Goal: Information Seeking & Learning: Learn about a topic

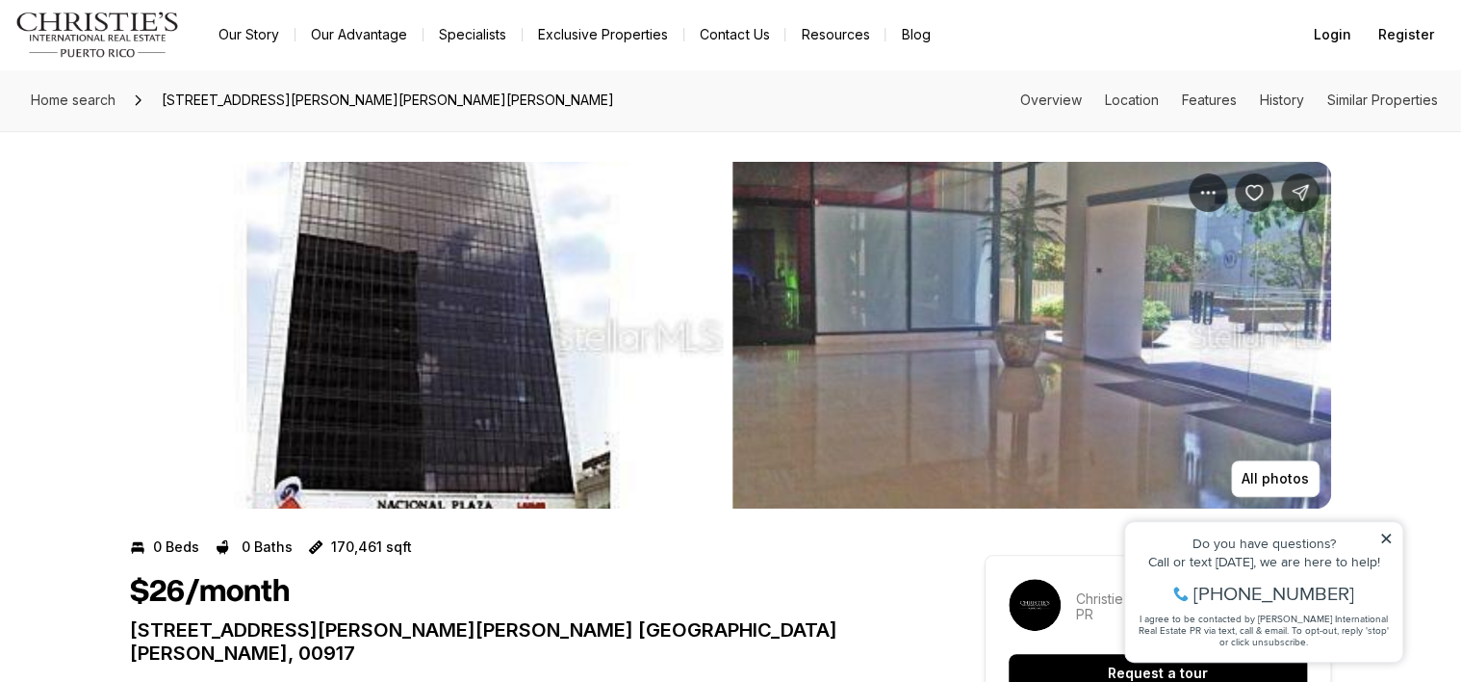
click at [1071, 467] on img "View image gallery" at bounding box center [1032, 335] width 599 height 347
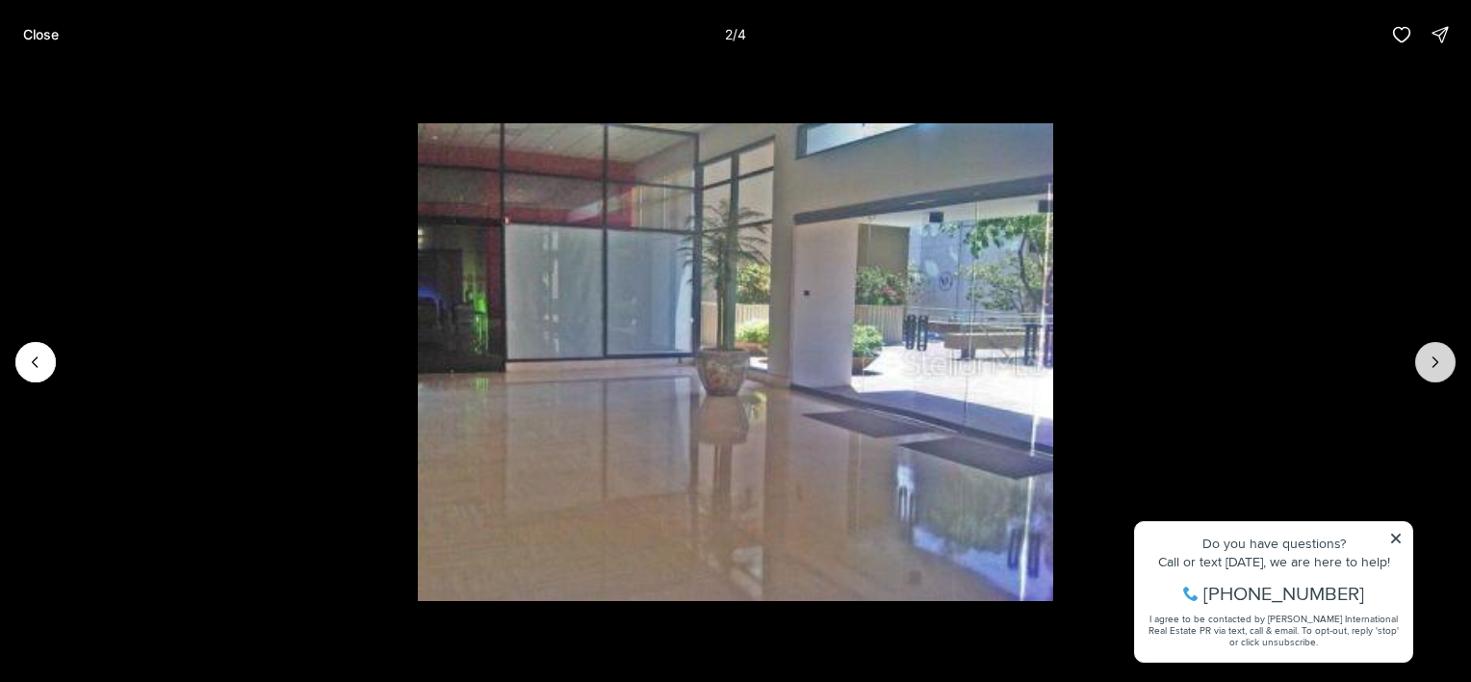
click at [1431, 366] on icon "Next slide" at bounding box center [1435, 361] width 19 height 19
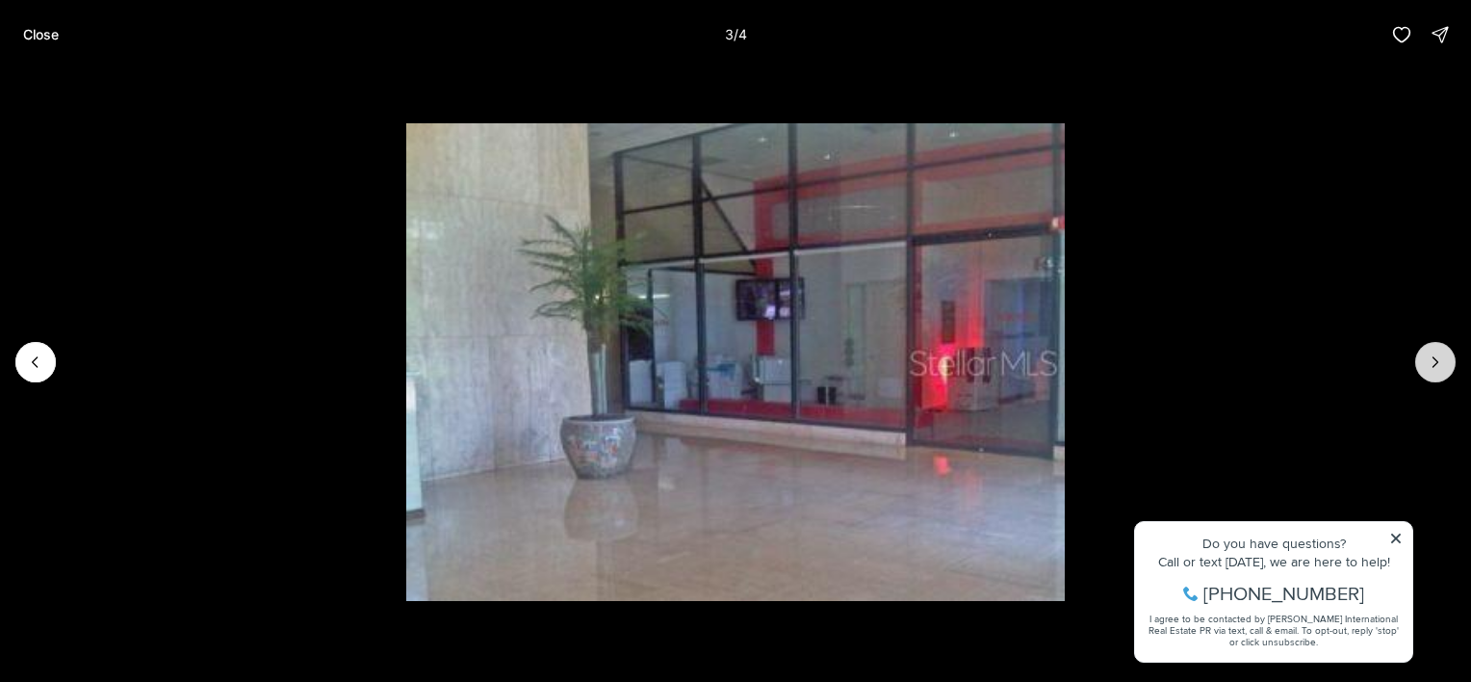
click at [1436, 356] on icon "Next slide" at bounding box center [1435, 361] width 19 height 19
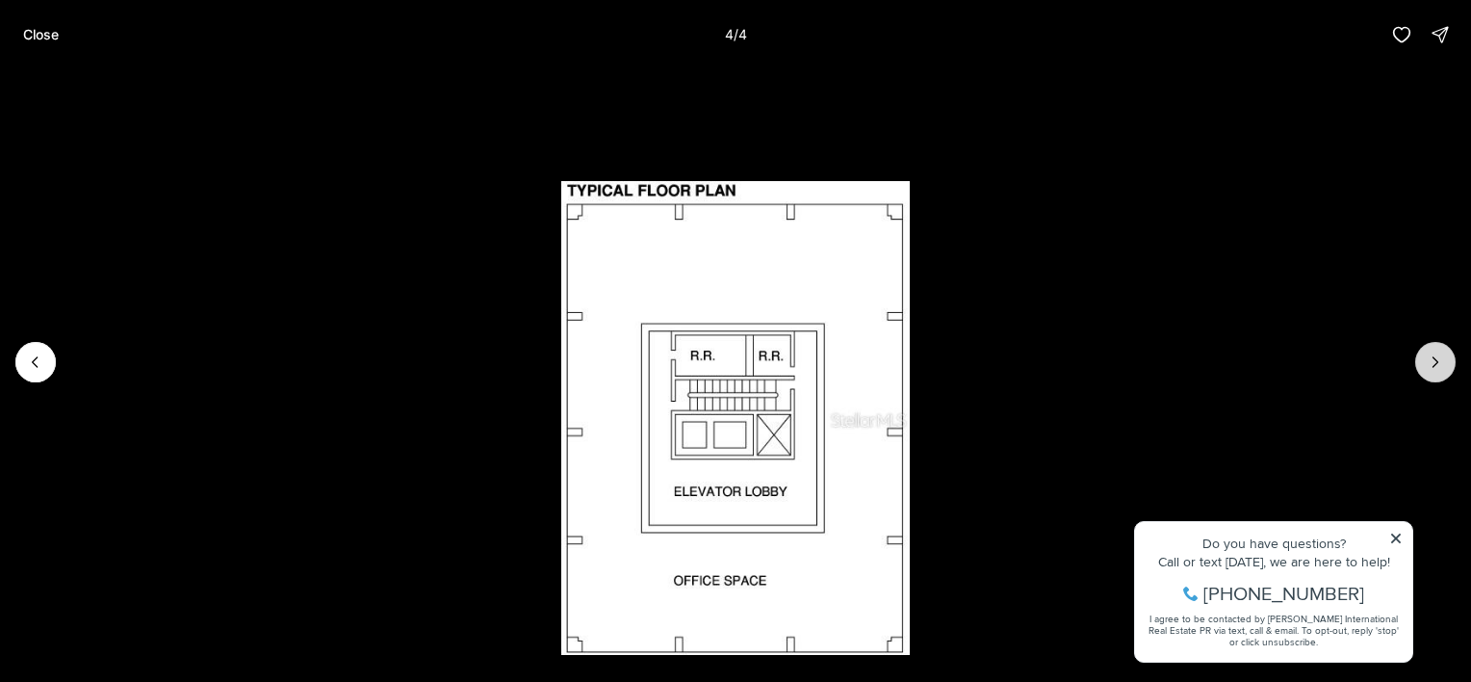
click at [1436, 357] on div at bounding box center [1435, 362] width 40 height 40
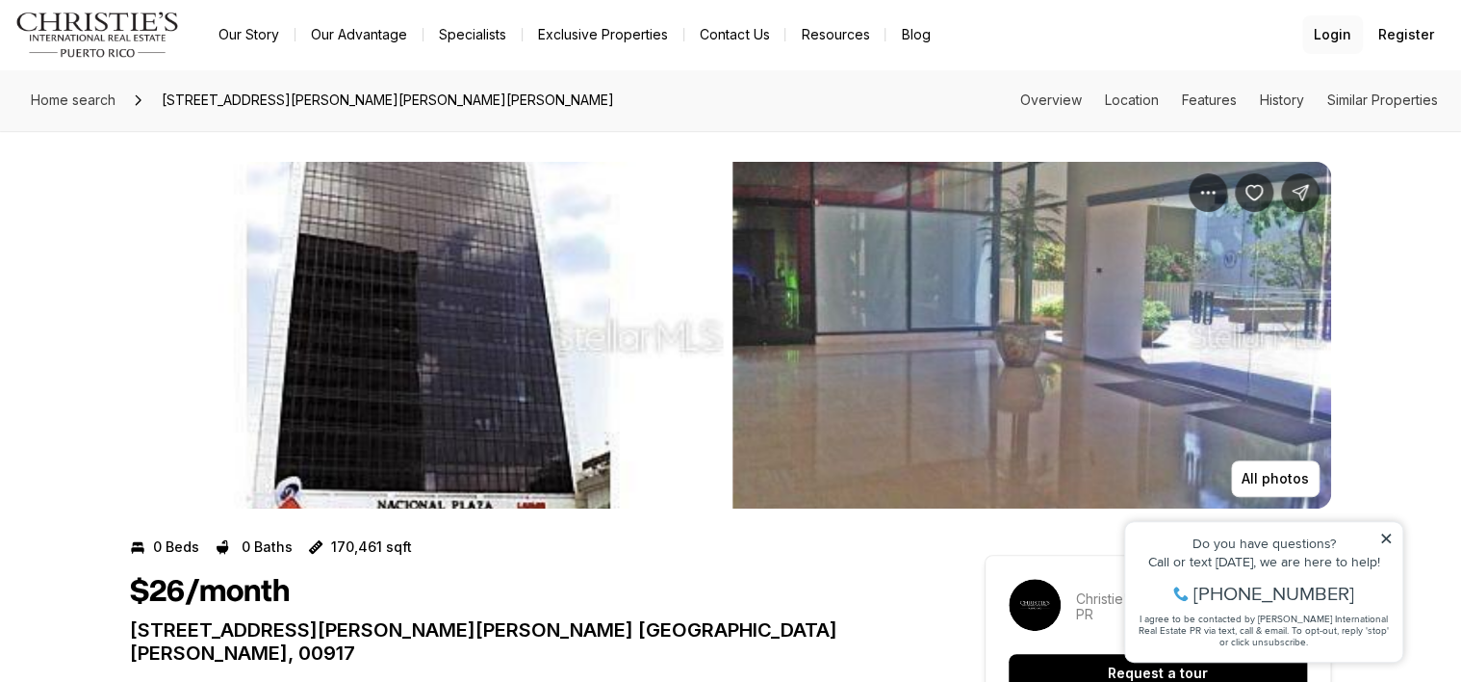
click at [1348, 38] on span "Login" at bounding box center [1333, 34] width 38 height 15
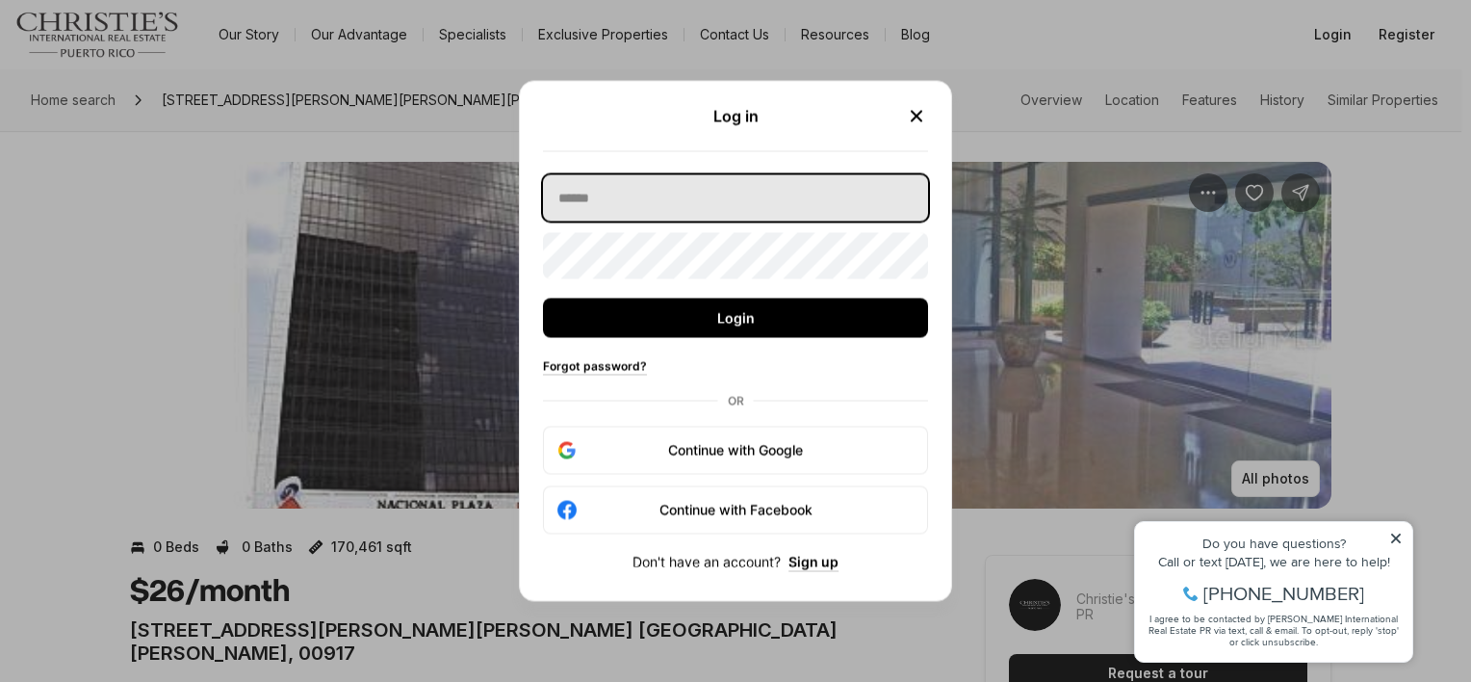
click at [748, 185] on input "text" at bounding box center [735, 198] width 385 height 46
type input "**********"
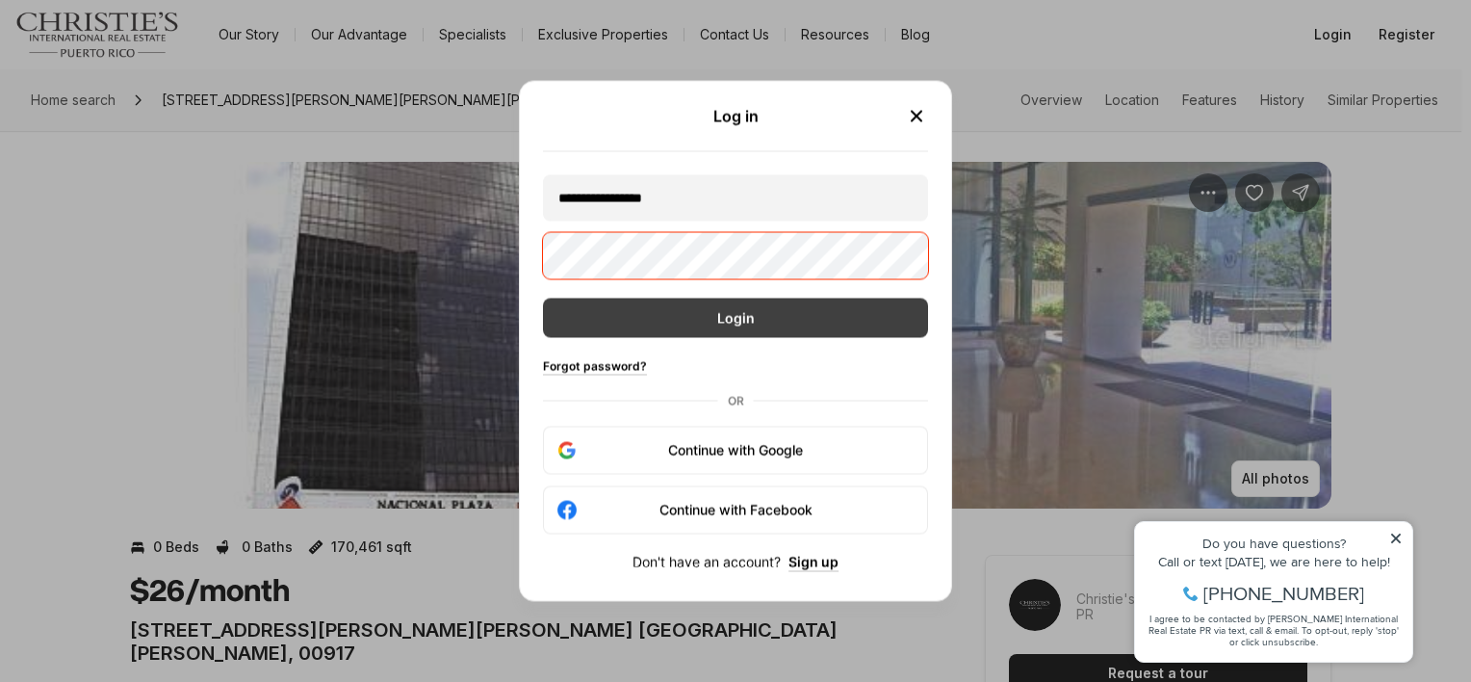
click at [733, 325] on button "Login" at bounding box center [735, 317] width 385 height 39
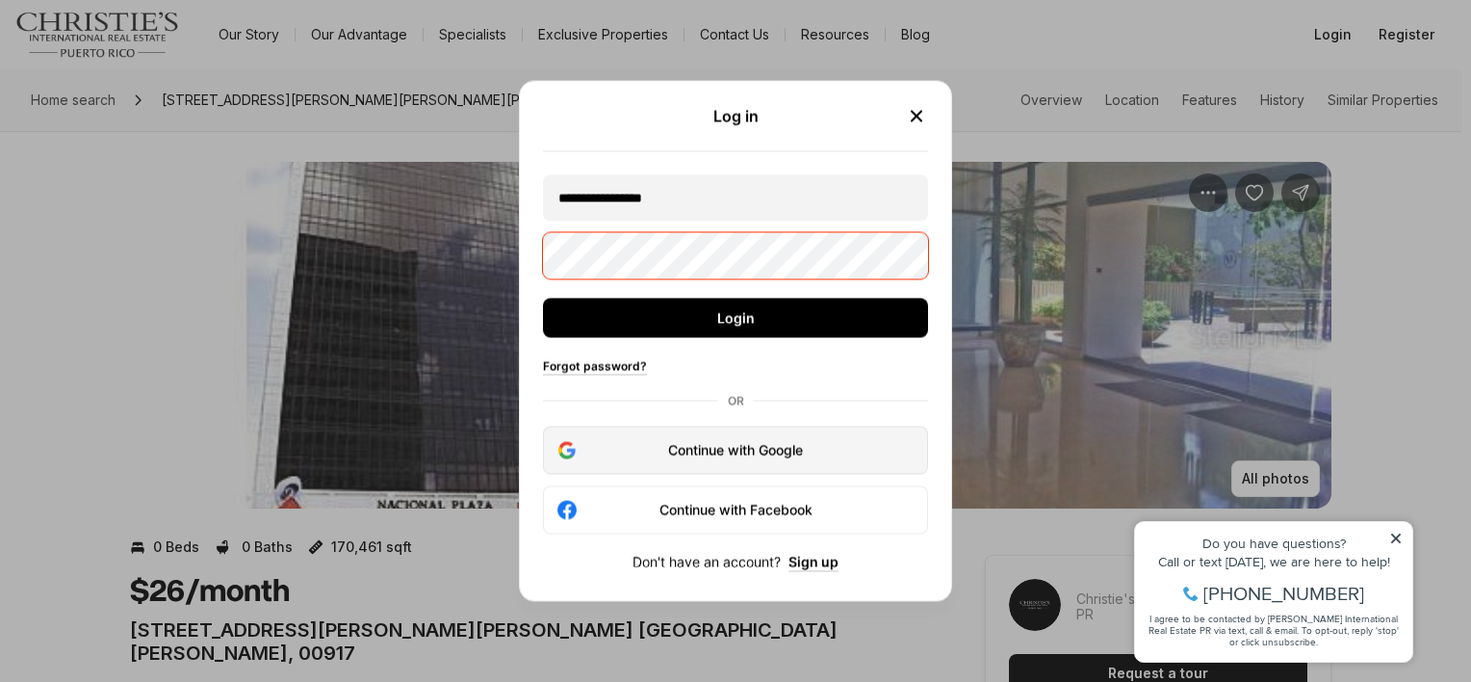
click at [717, 451] on div "Continue with Google" at bounding box center [735, 450] width 360 height 23
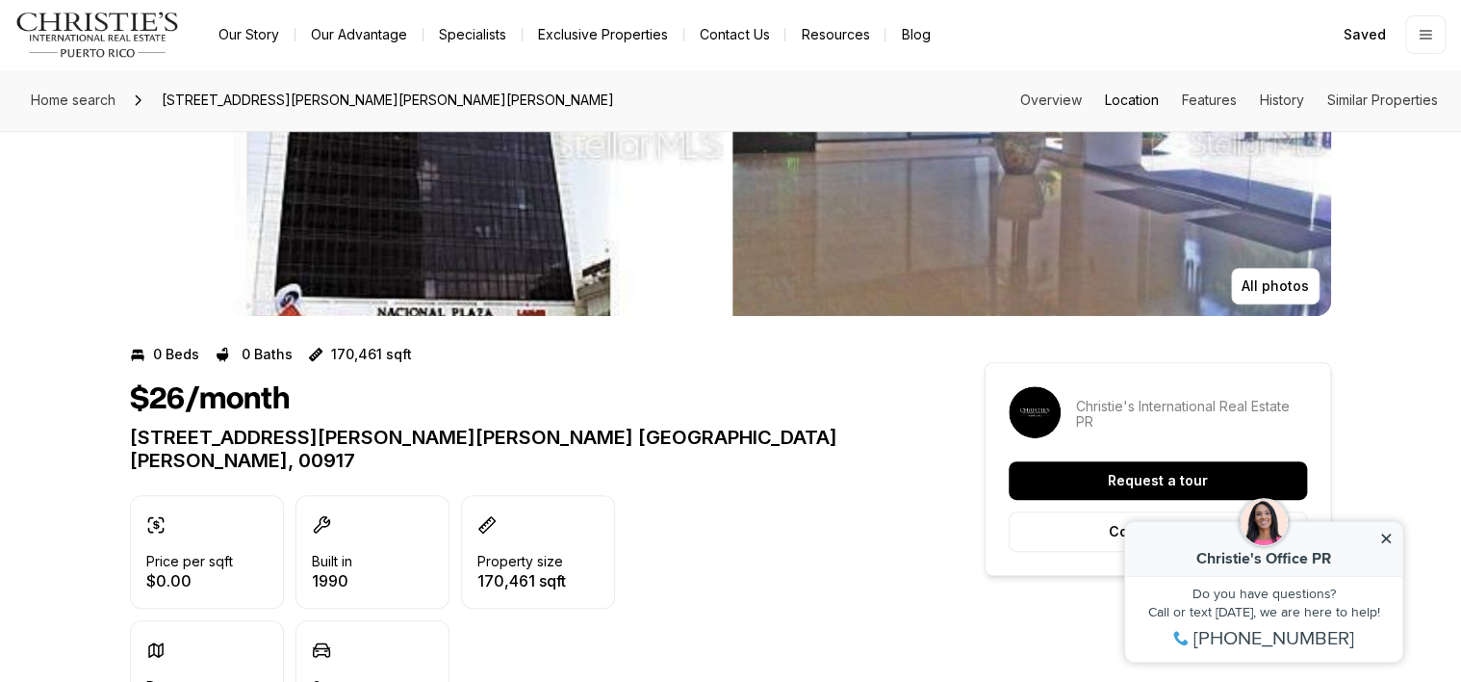
click at [1140, 101] on link "Location" at bounding box center [1132, 99] width 54 height 16
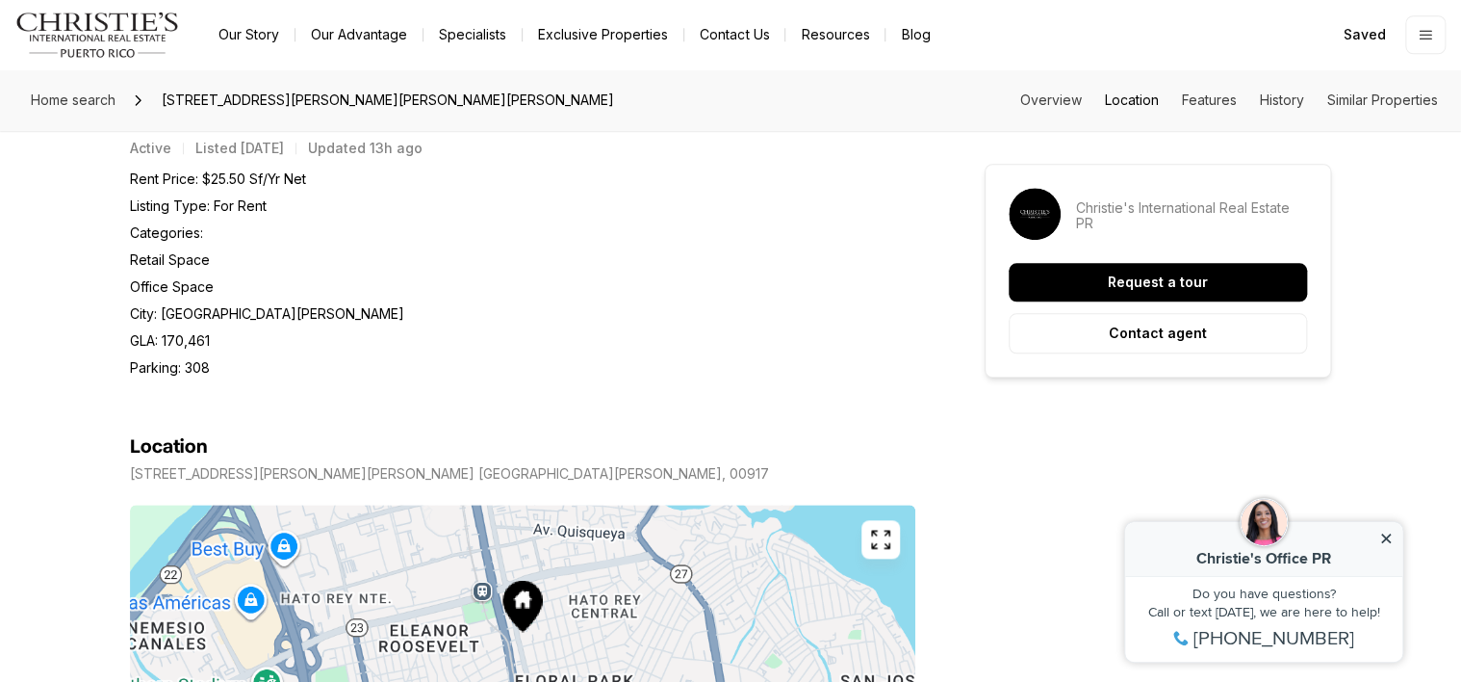
scroll to position [1064, 0]
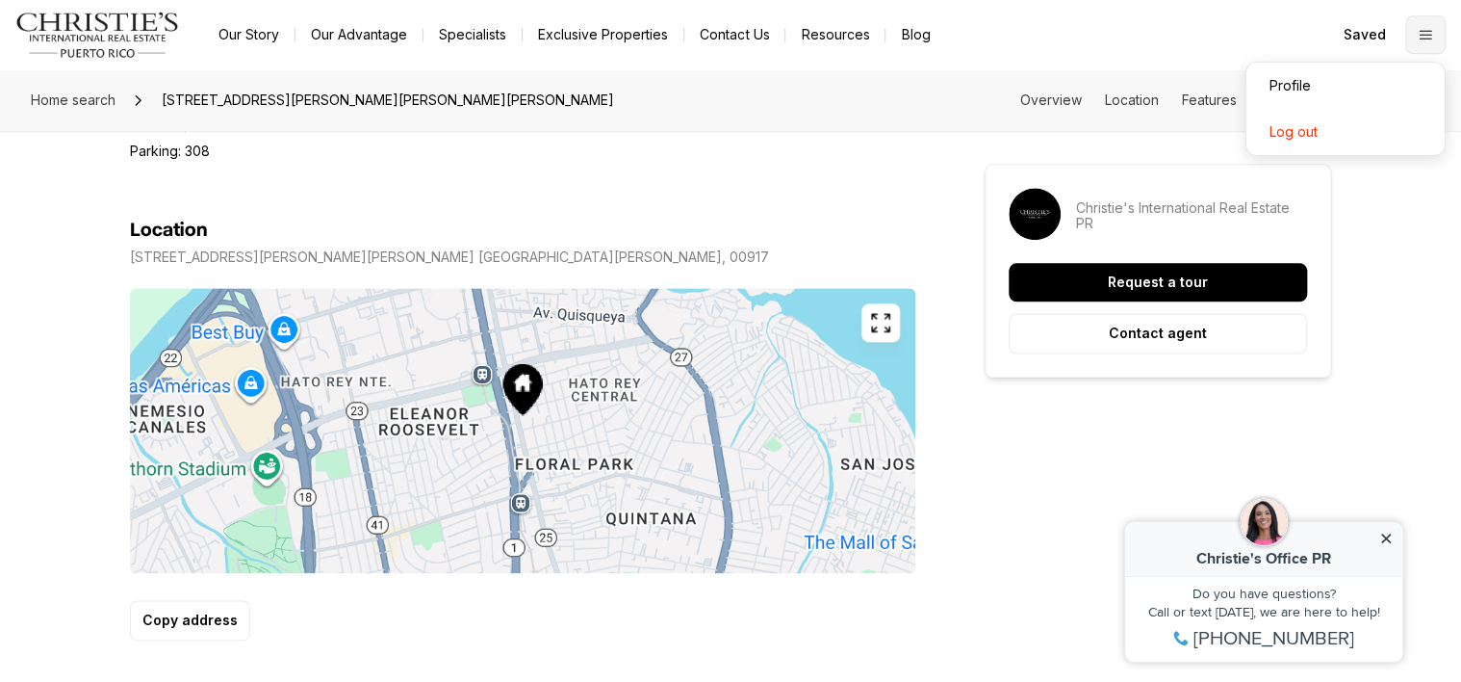
click at [1424, 35] on icon "Open menu" at bounding box center [1425, 34] width 15 height 15
click at [92, 97] on span "Home search" at bounding box center [73, 99] width 85 height 16
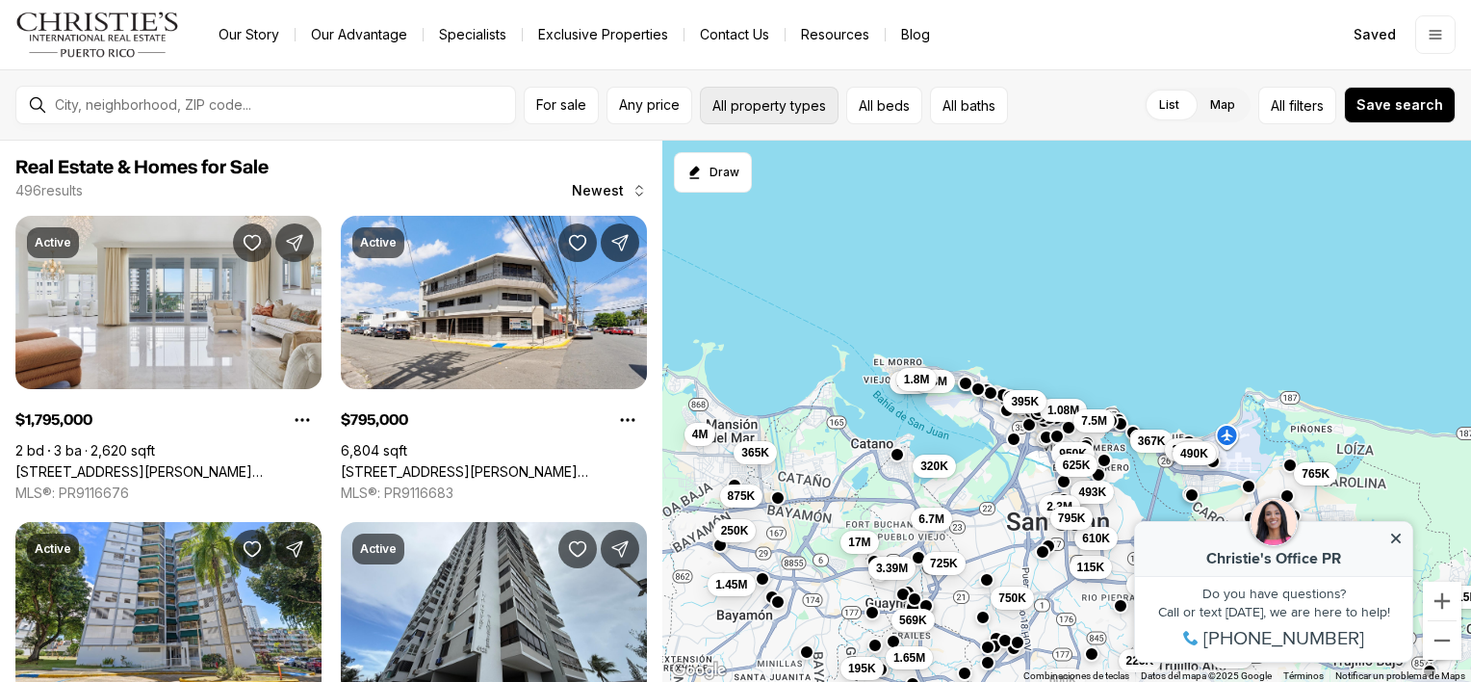
click at [782, 104] on button "All property types" at bounding box center [769, 106] width 139 height 38
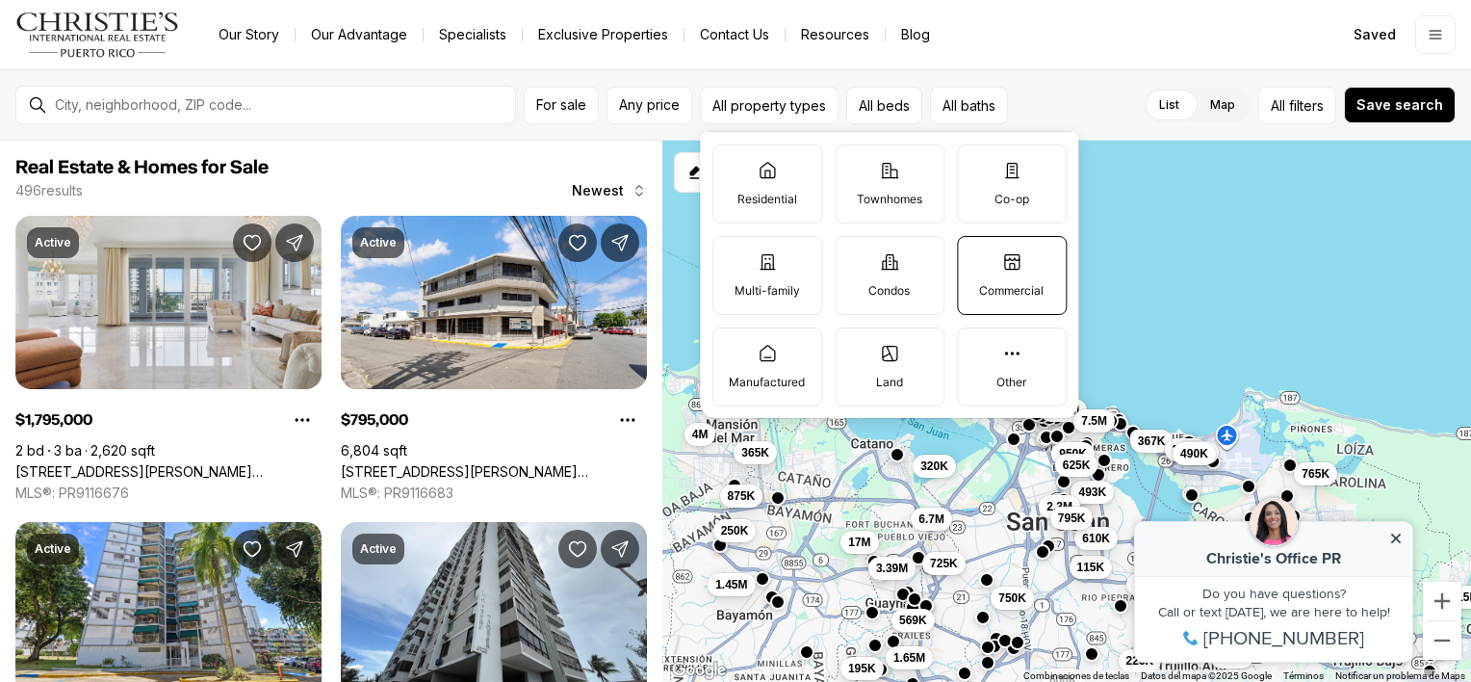
click at [1014, 277] on label "Commercial" at bounding box center [1012, 275] width 110 height 79
click at [977, 256] on button "Commercial" at bounding box center [967, 246] width 19 height 19
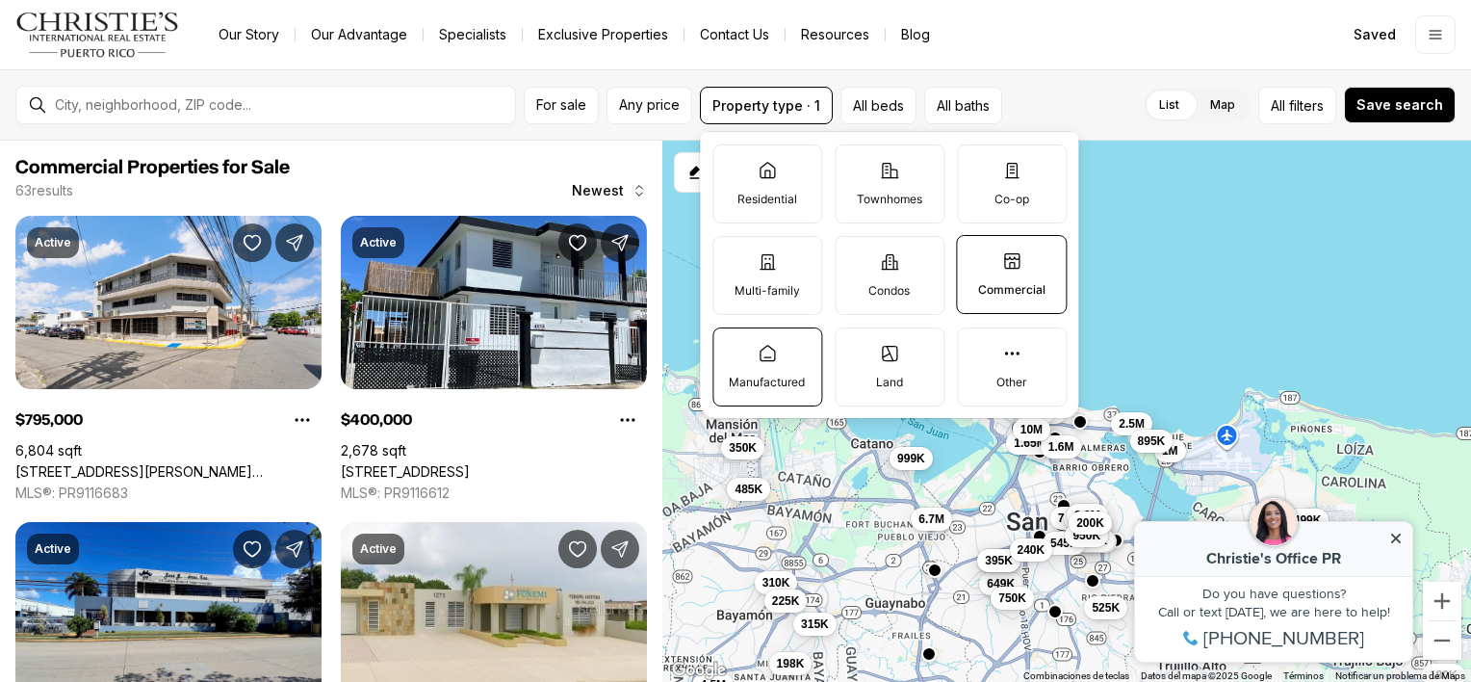
click at [779, 352] on label "Manufactured" at bounding box center [767, 366] width 110 height 79
click at [733, 348] on button "Manufactured" at bounding box center [722, 337] width 19 height 19
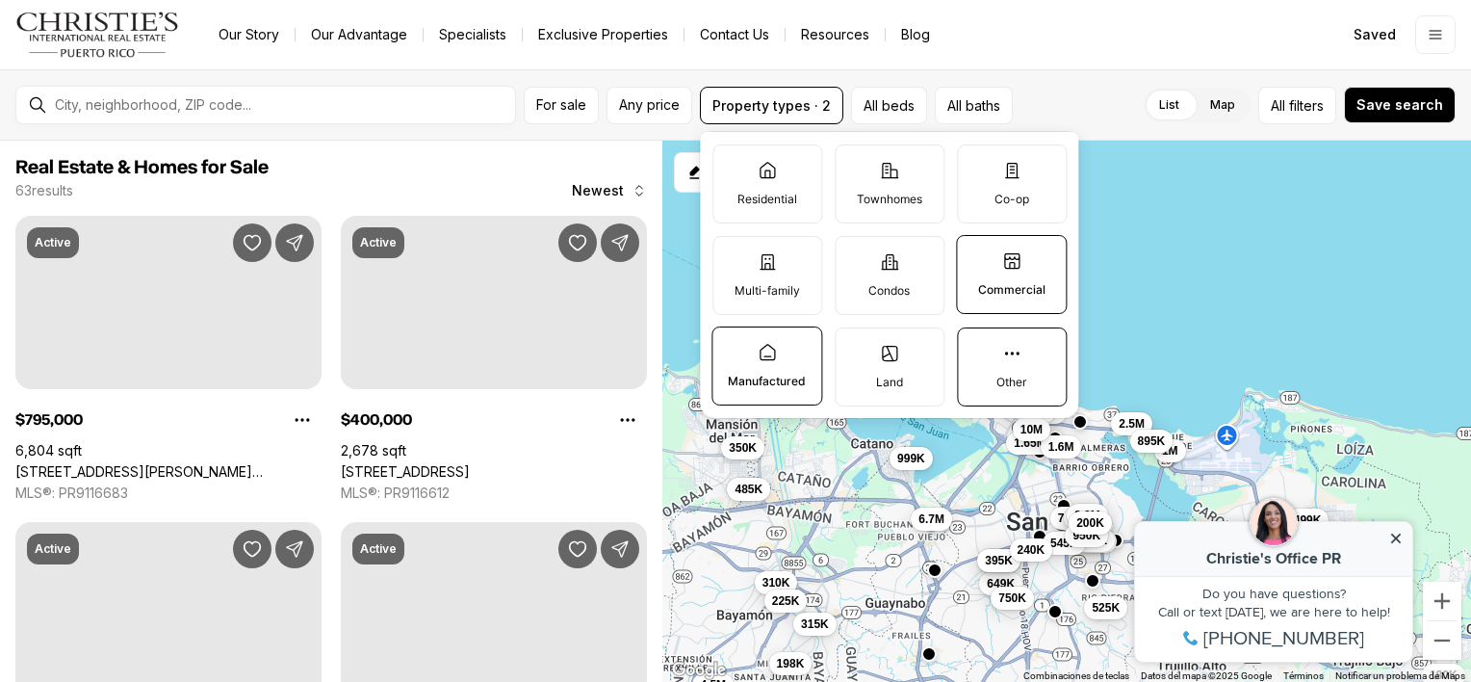
click at [1024, 364] on label "Other" at bounding box center [1012, 366] width 110 height 79
click at [977, 348] on button "Other" at bounding box center [967, 337] width 19 height 19
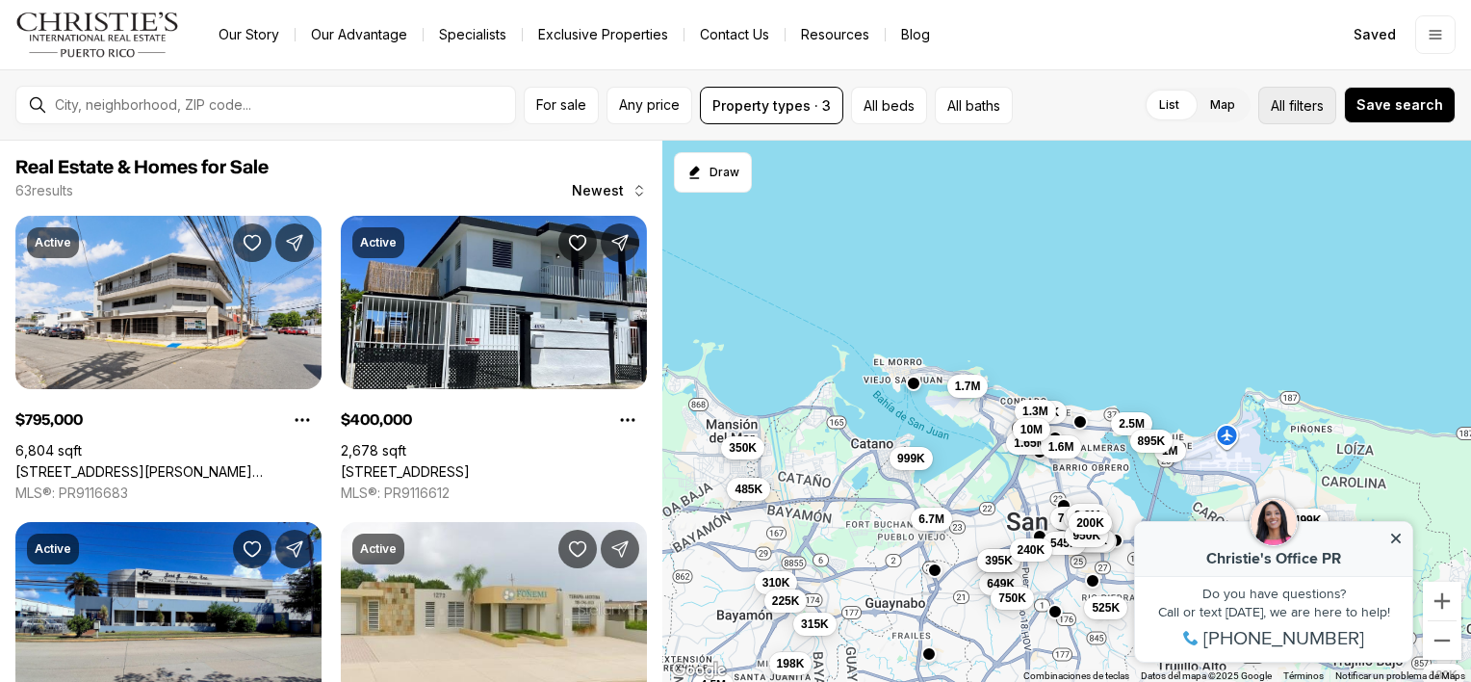
click at [1302, 104] on span "filters" at bounding box center [1306, 105] width 35 height 20
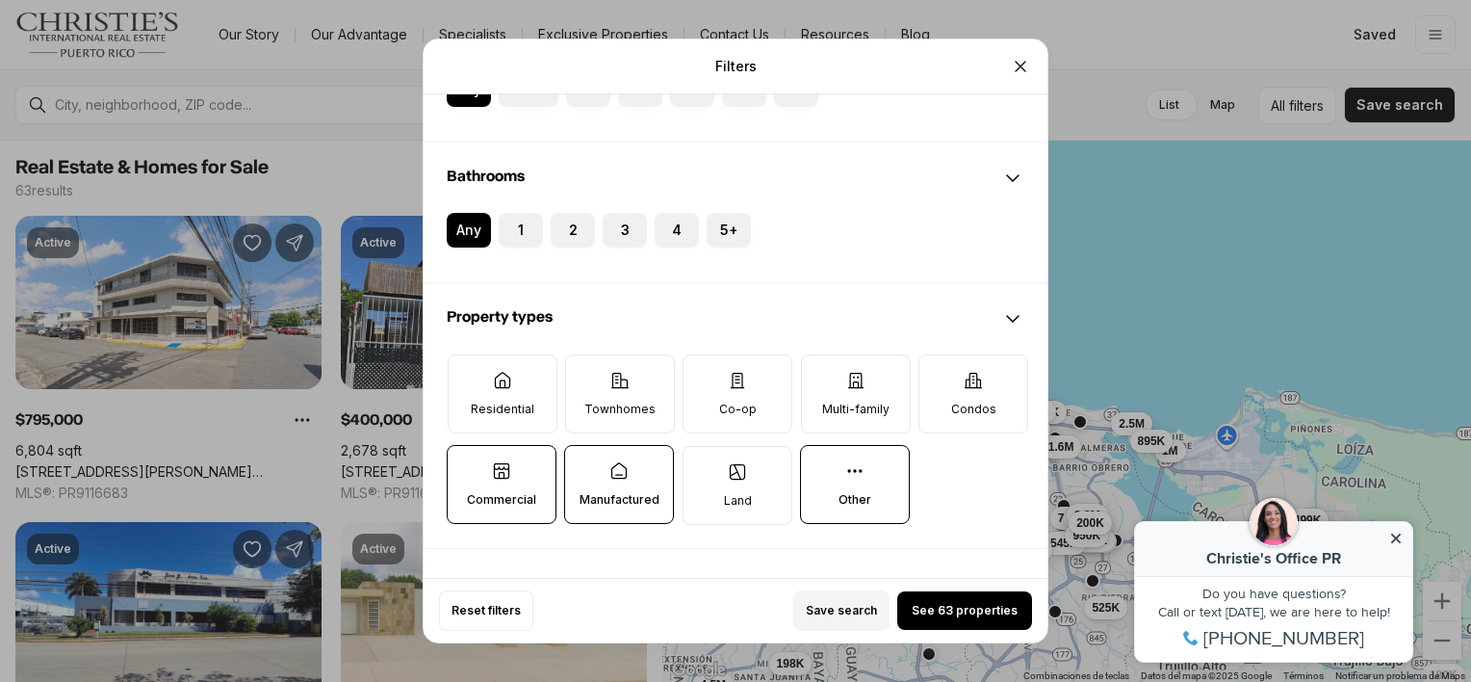
scroll to position [513, 0]
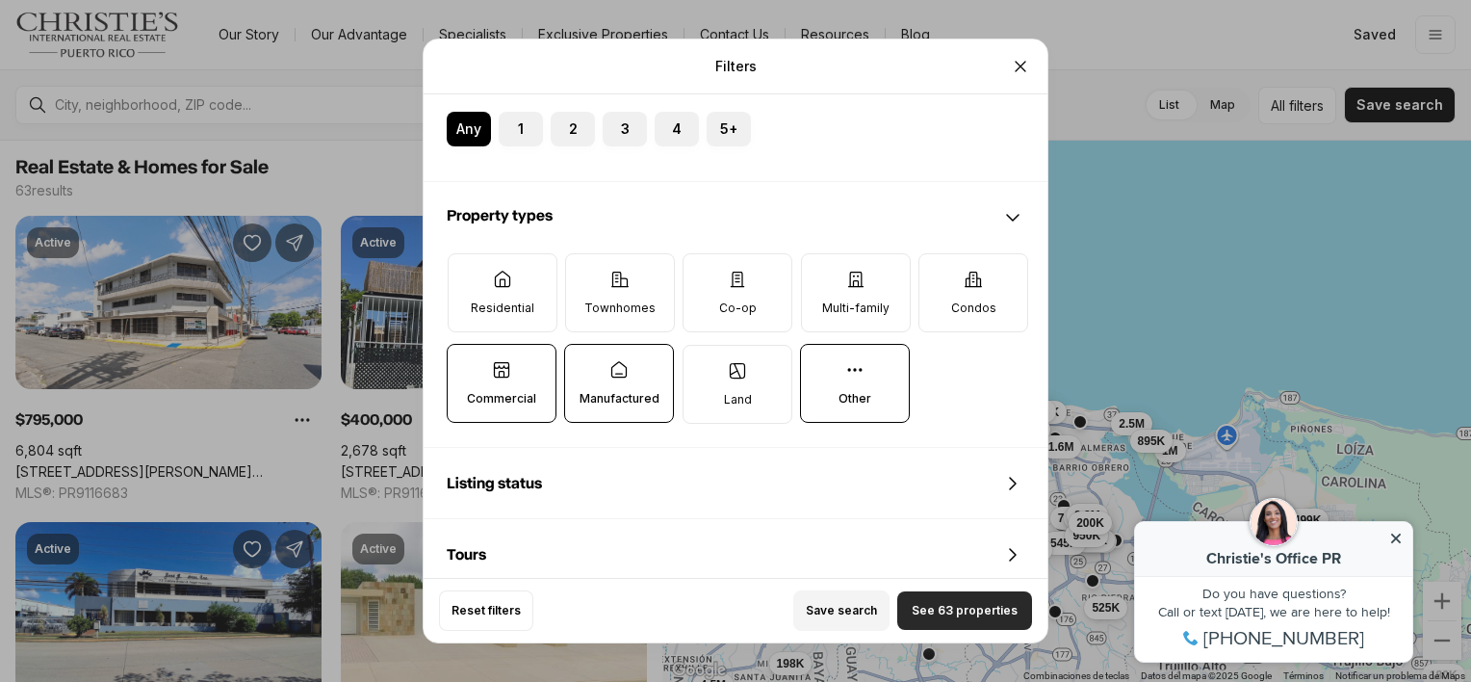
click at [955, 606] on span "See 63 properties" at bounding box center [965, 610] width 106 height 15
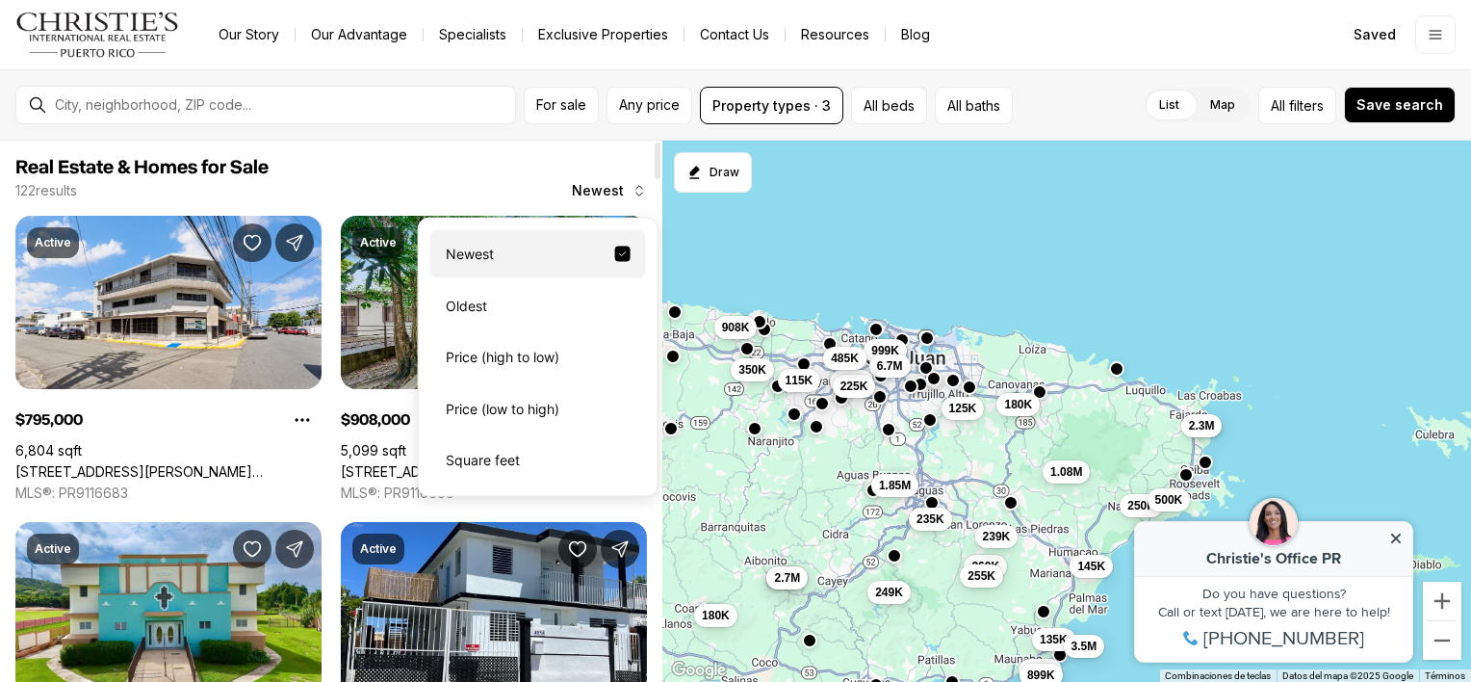
click at [604, 189] on span "Newest" at bounding box center [598, 190] width 52 height 15
click at [579, 258] on div "Newest" at bounding box center [538, 254] width 216 height 48
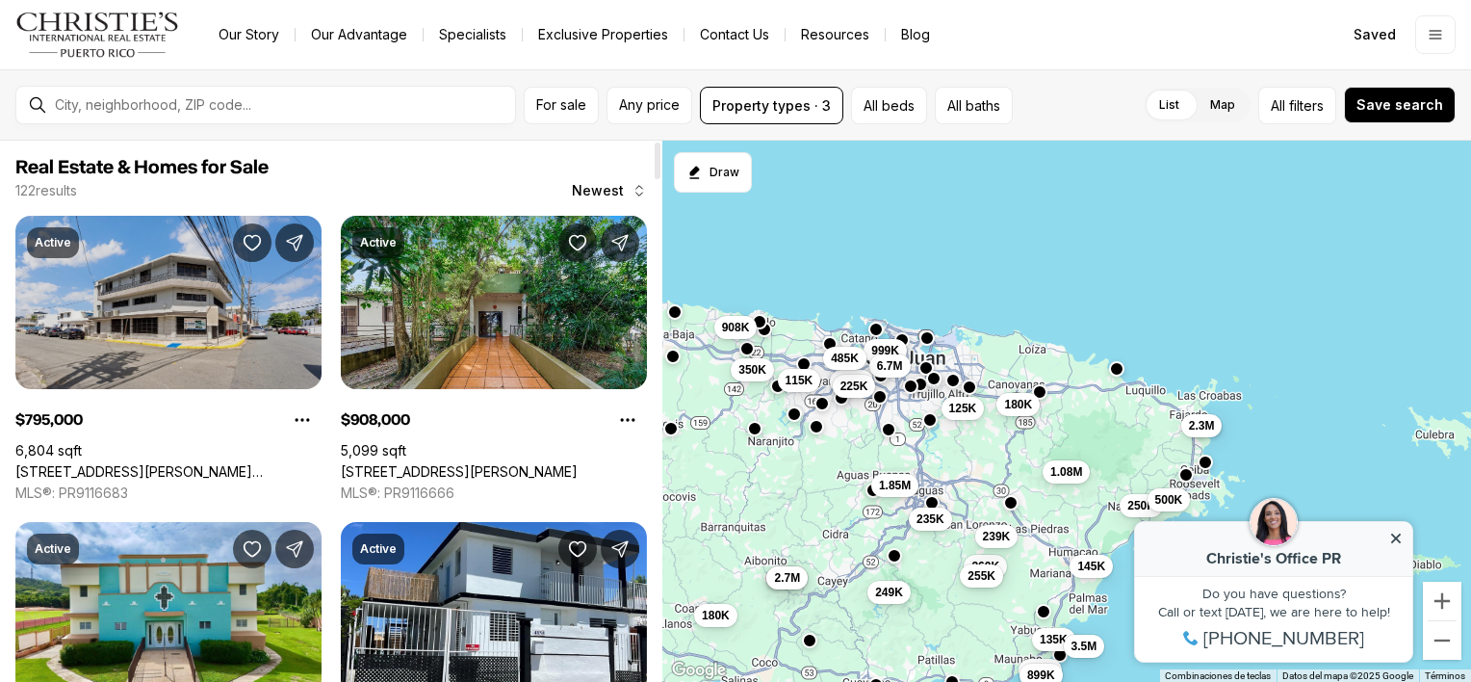
click at [173, 463] on link "[STREET_ADDRESS][PERSON_NAME][PERSON_NAME]" at bounding box center [168, 471] width 306 height 17
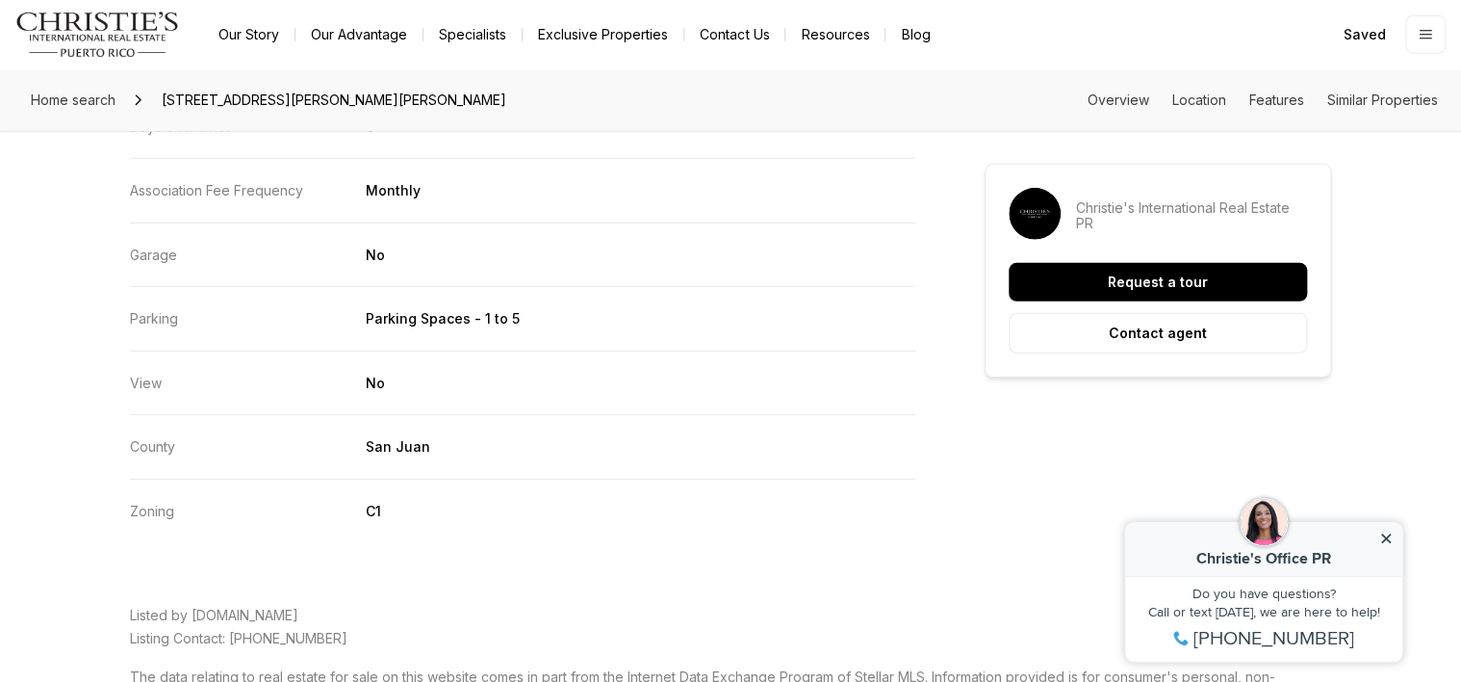
scroll to position [2855, 0]
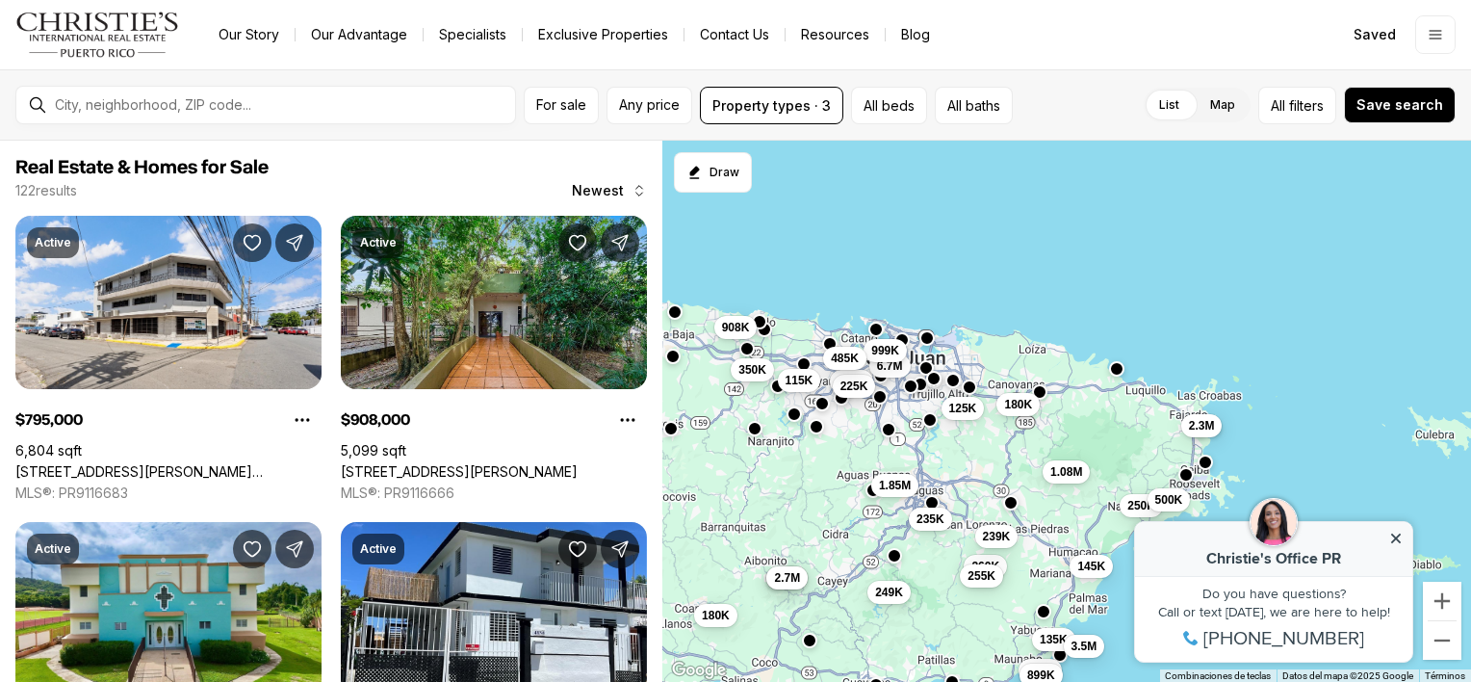
click at [1221, 105] on label "Map" at bounding box center [1223, 105] width 56 height 35
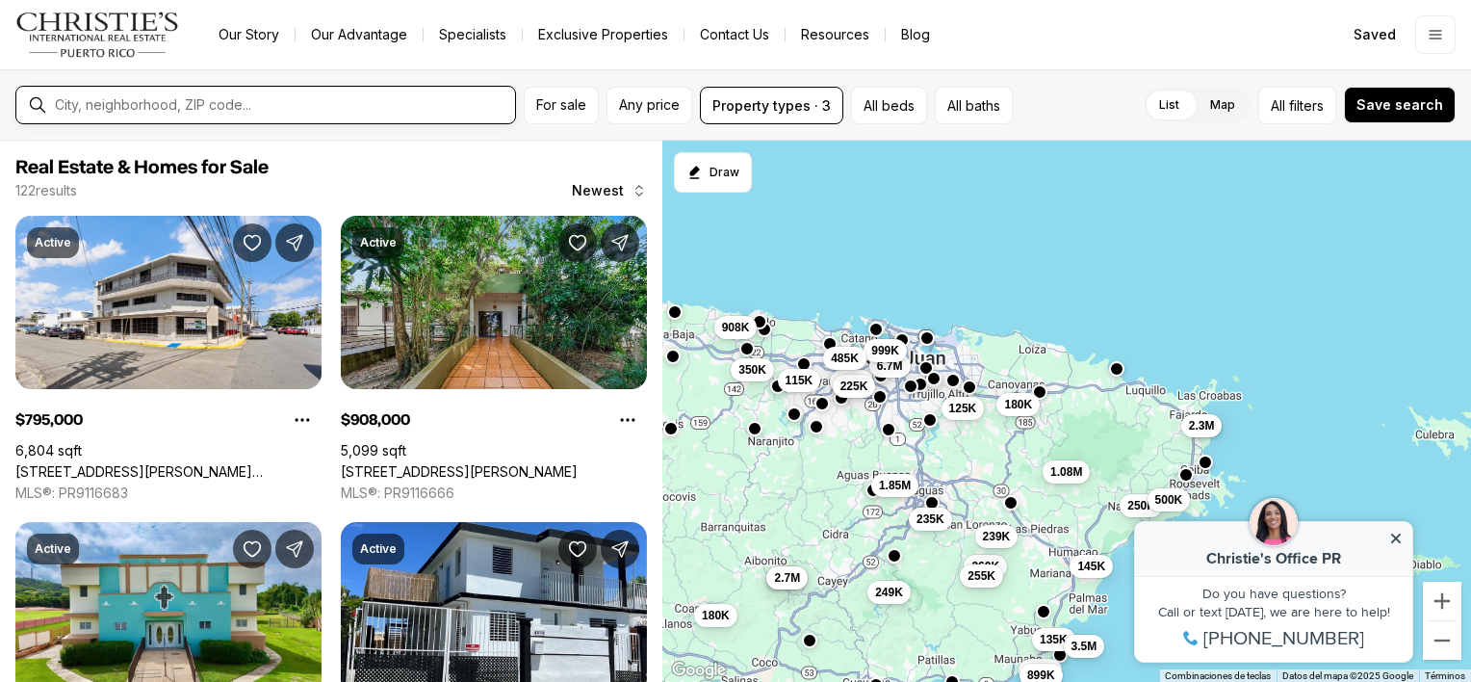
click at [206, 102] on input "text" at bounding box center [281, 104] width 452 height 15
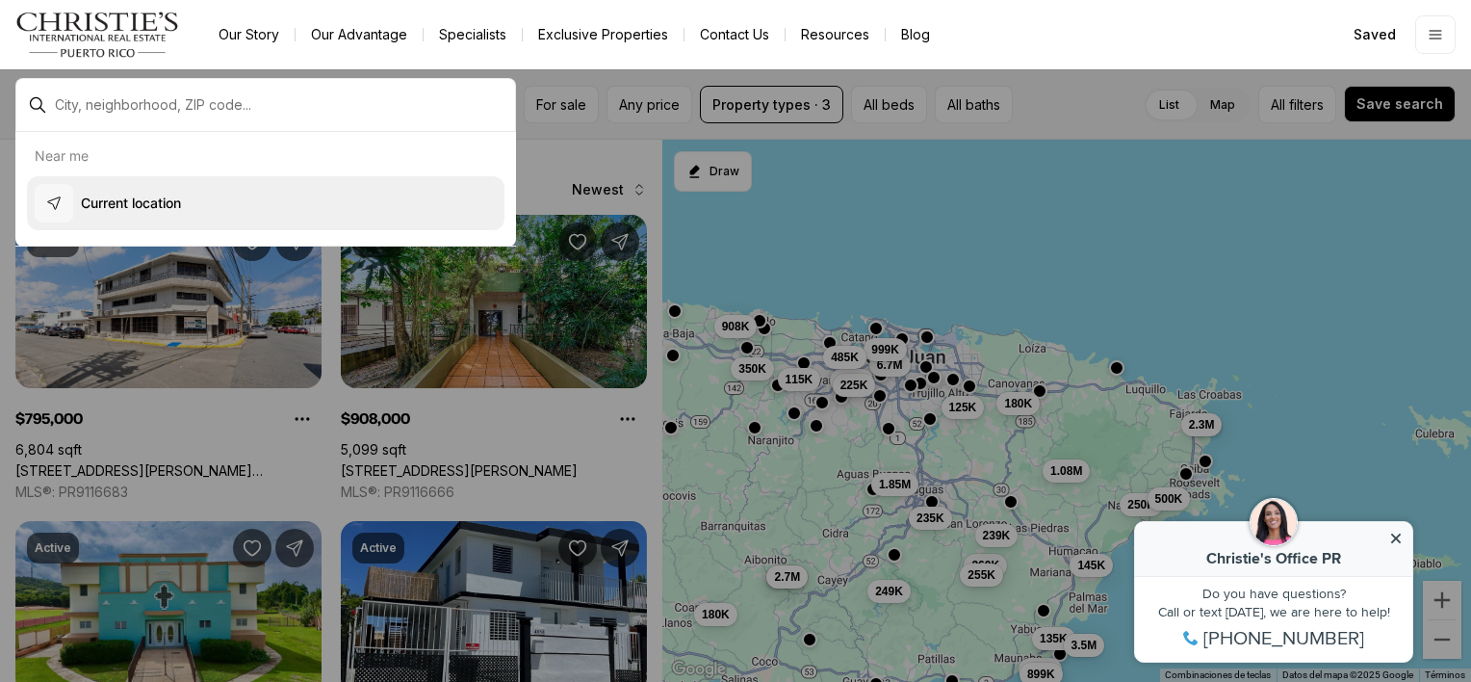
click at [181, 198] on p "Current location" at bounding box center [131, 202] width 100 height 19
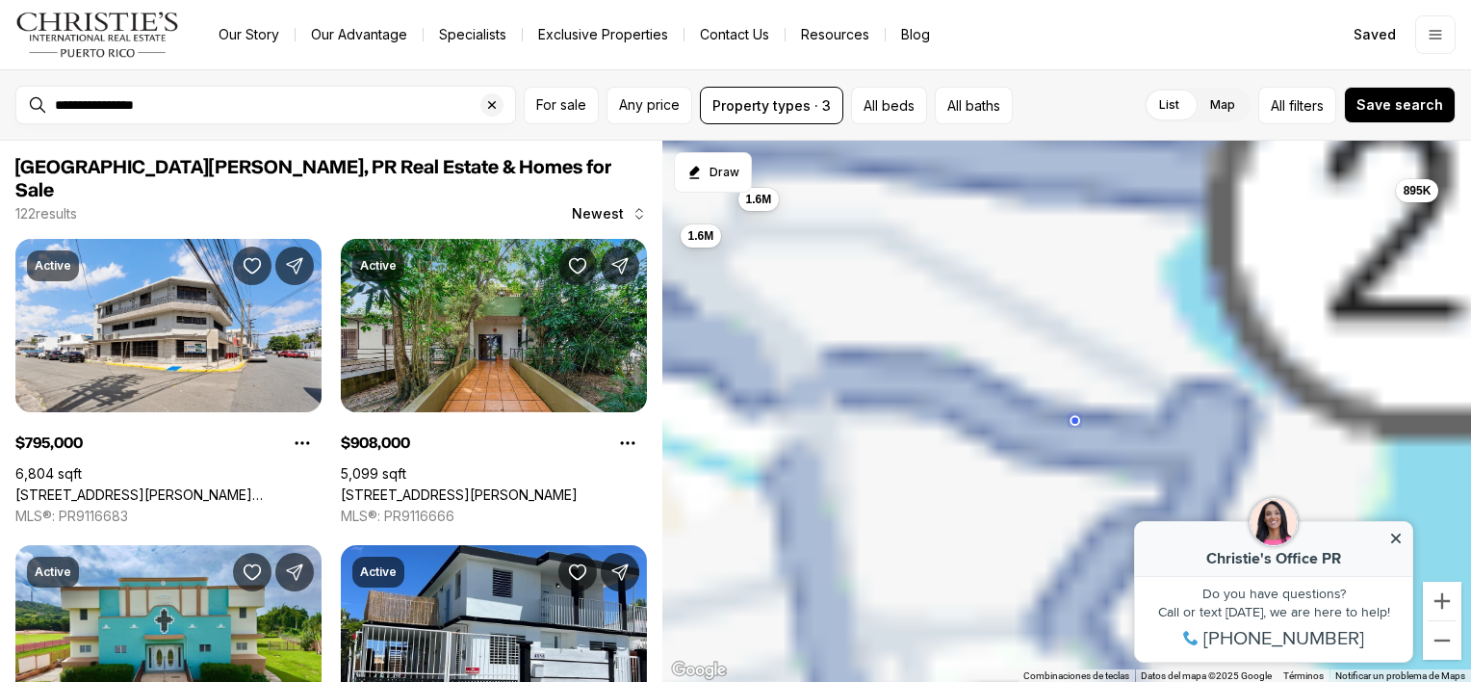
type input "**********"
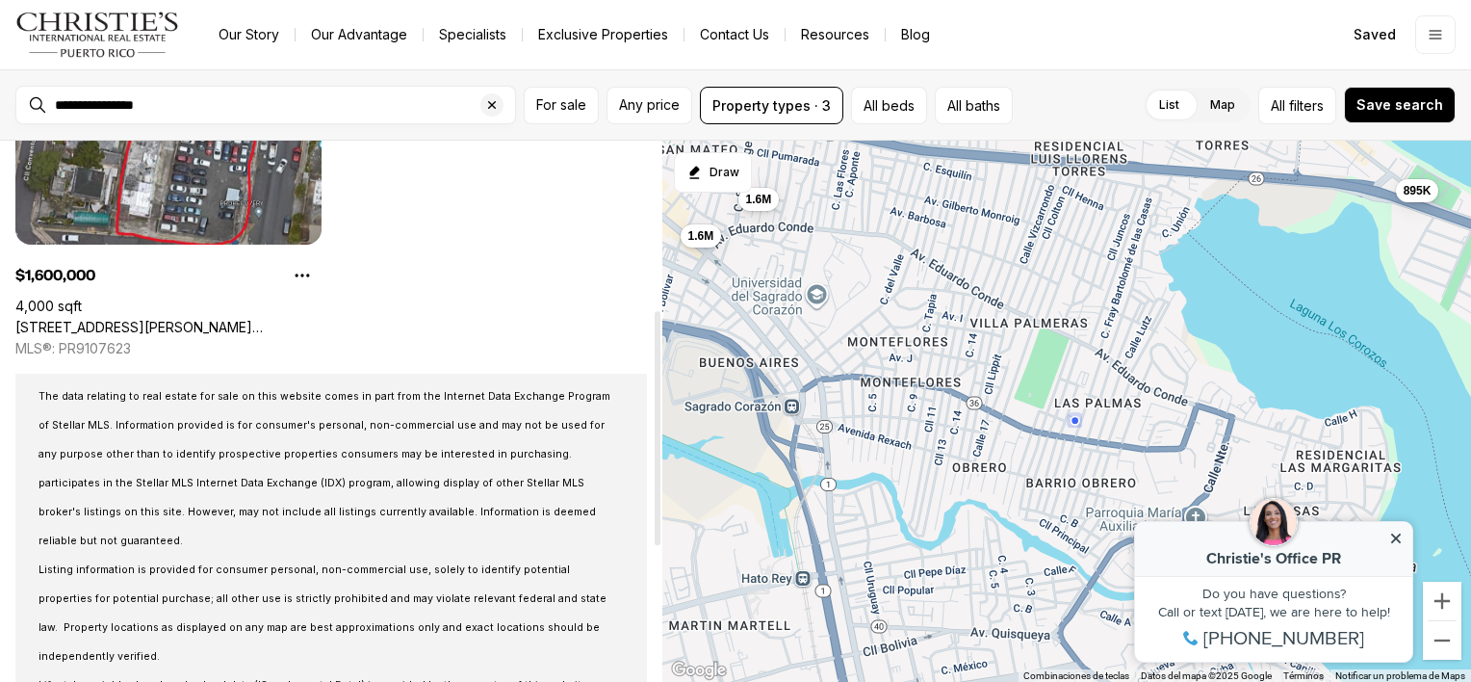
scroll to position [347, 0]
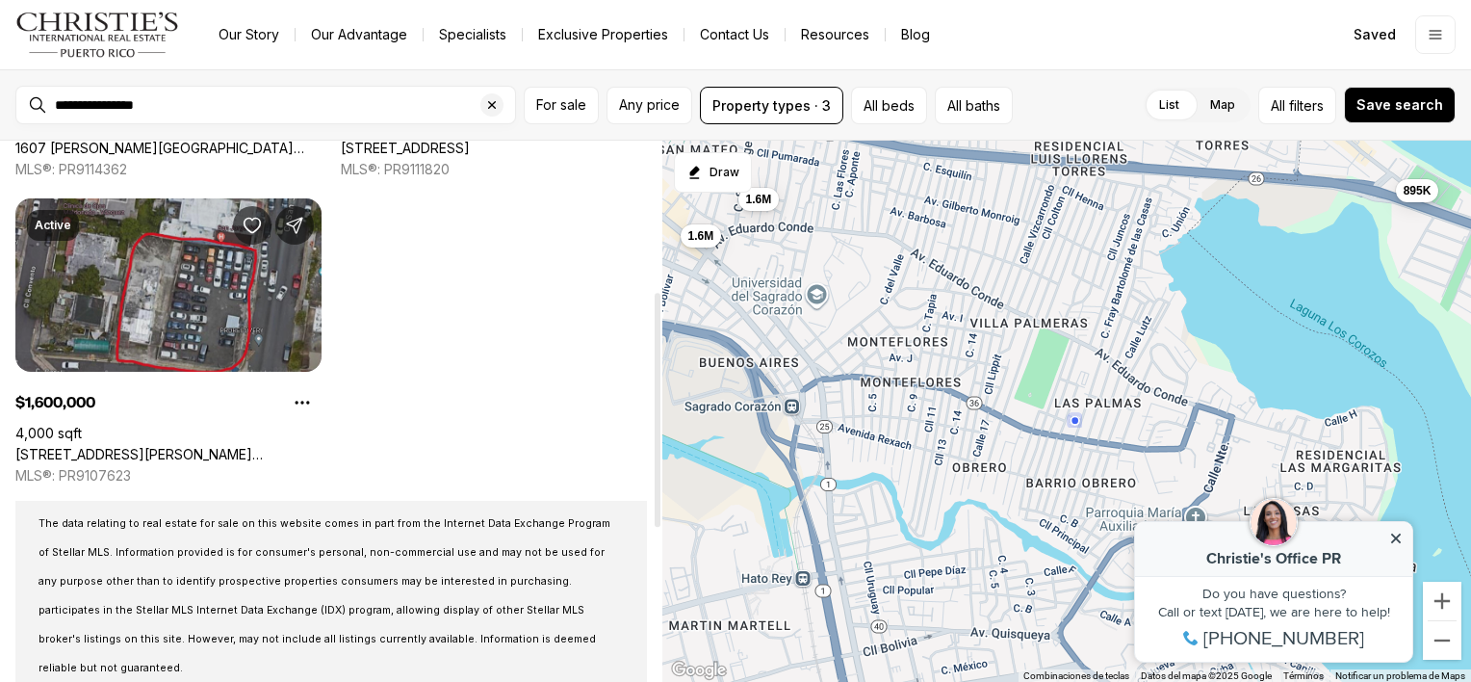
click at [189, 446] on link "274 CALLE SAN JORGE, SAN JUAN PR, 00912" at bounding box center [168, 454] width 306 height 17
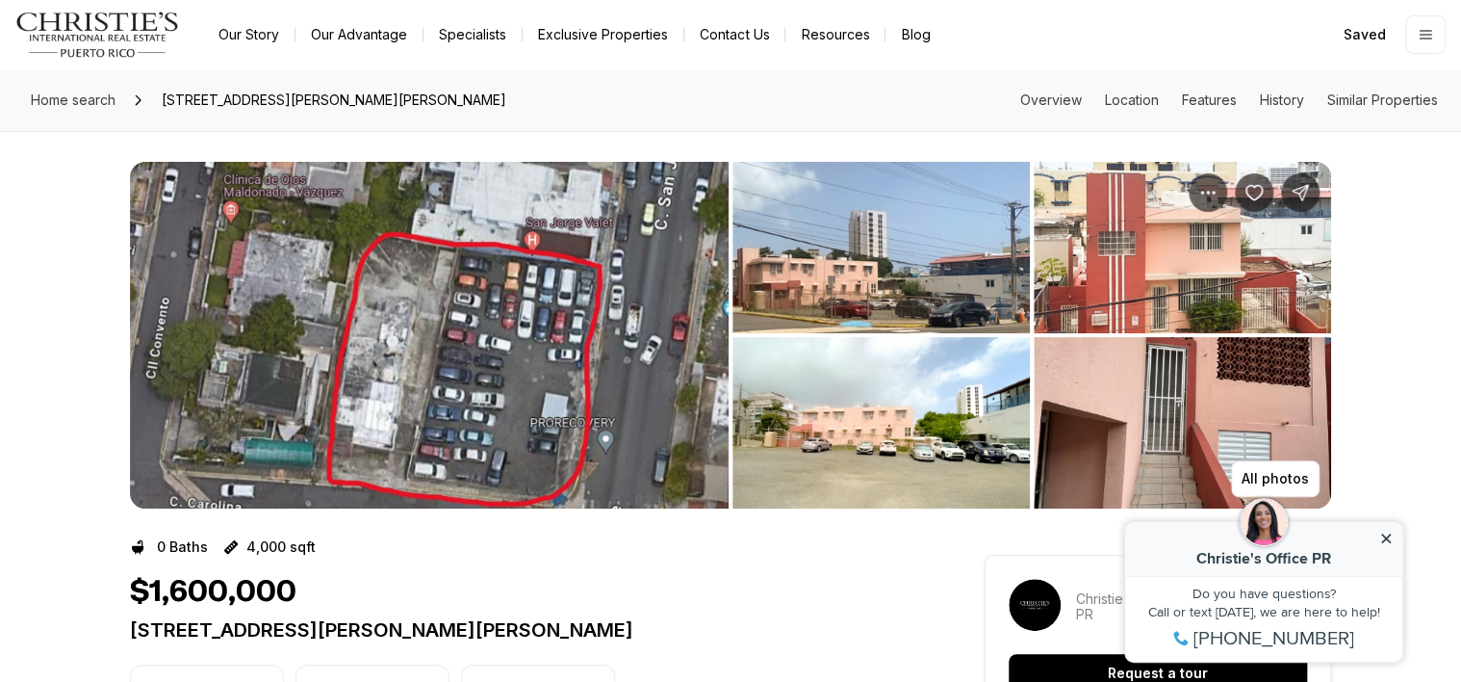
click at [1156, 291] on img "View image gallery" at bounding box center [1182, 247] width 297 height 171
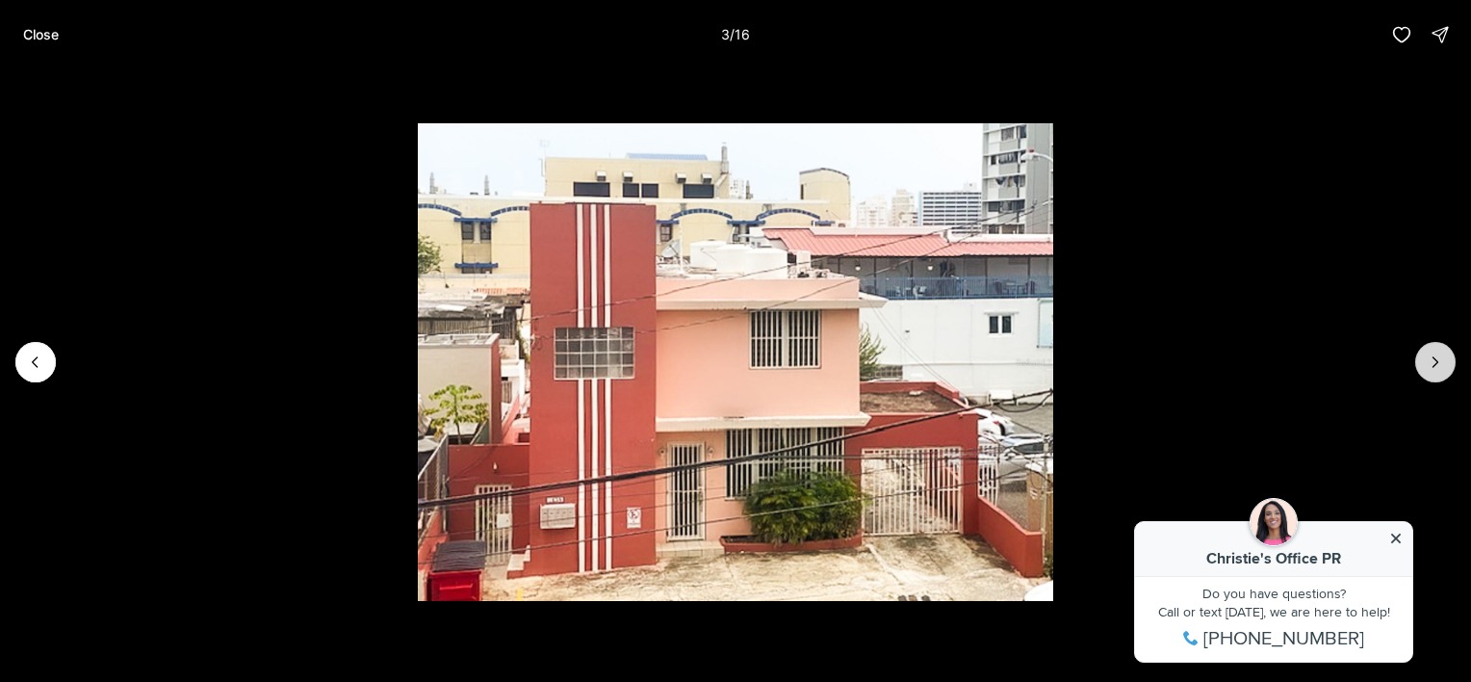
click at [1431, 369] on icon "Next slide" at bounding box center [1435, 361] width 19 height 19
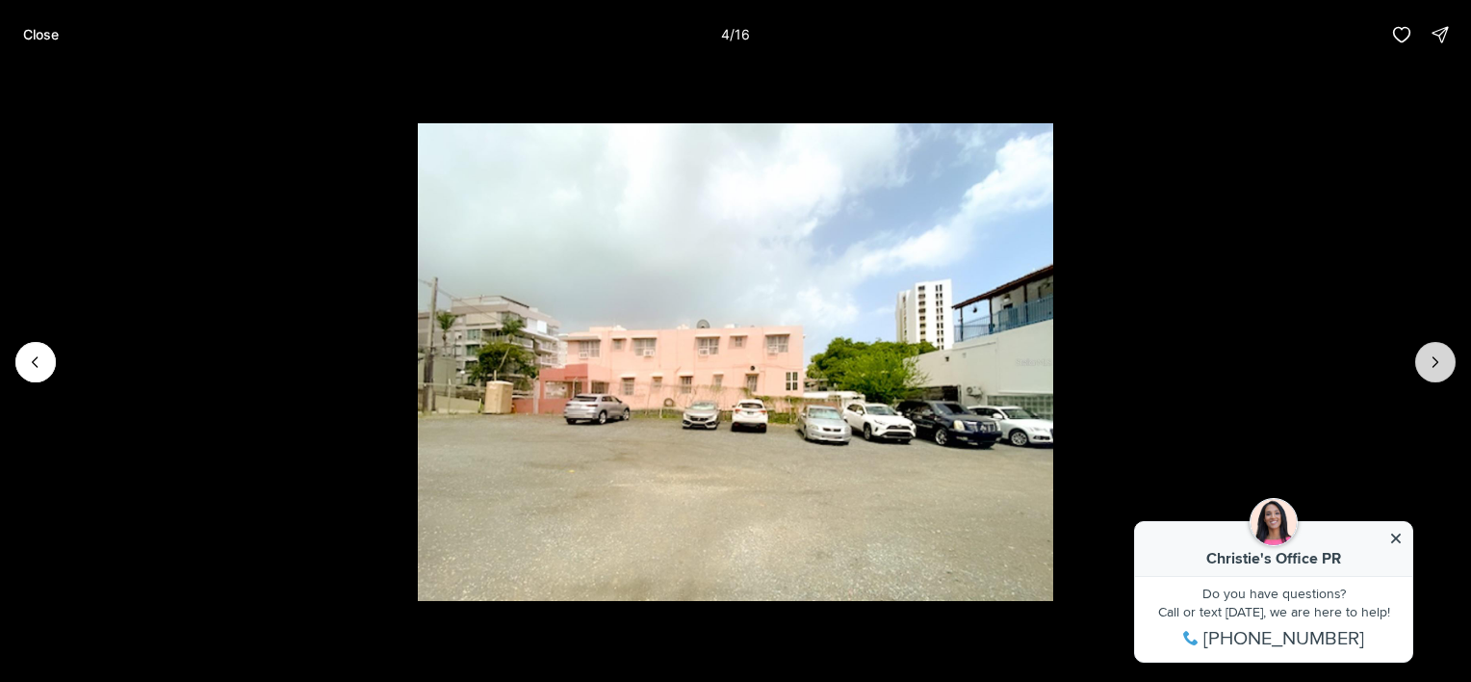
click at [1431, 369] on icon "Next slide" at bounding box center [1435, 361] width 19 height 19
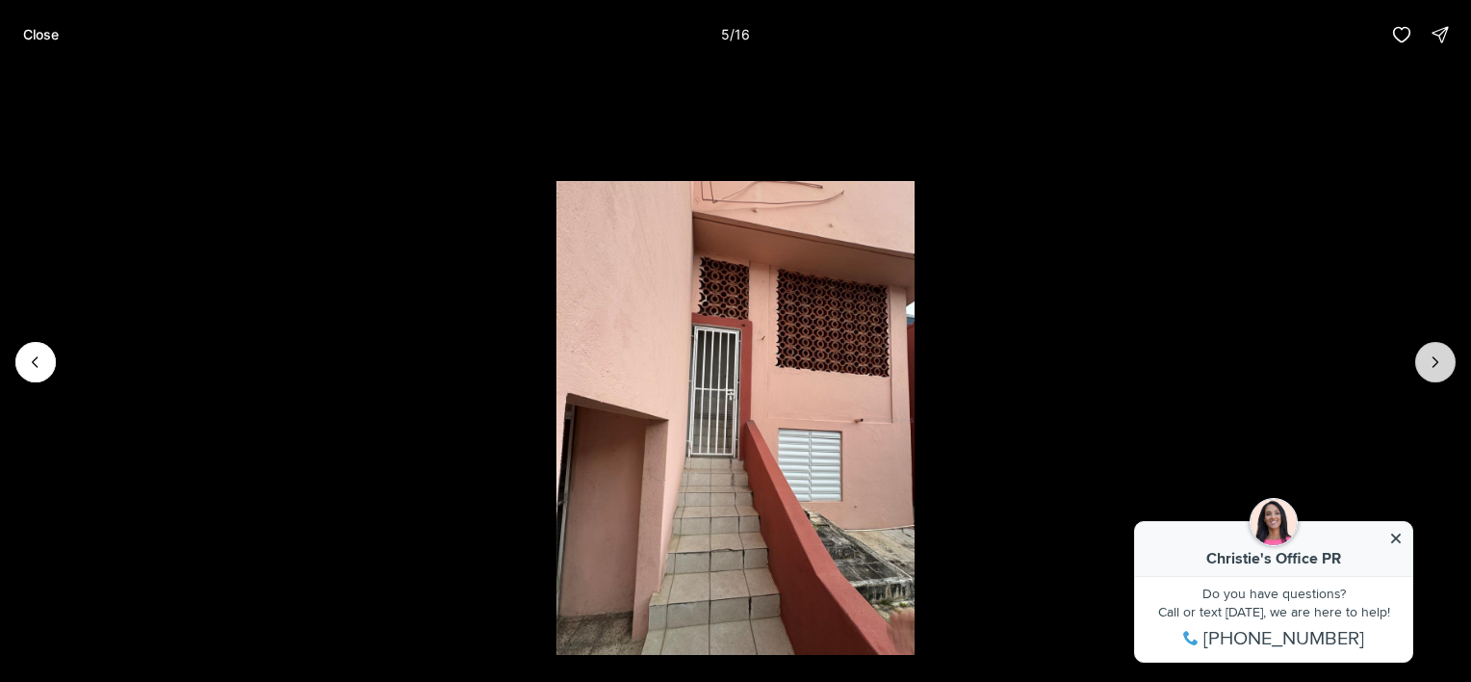
click at [1431, 369] on icon "Next slide" at bounding box center [1435, 361] width 19 height 19
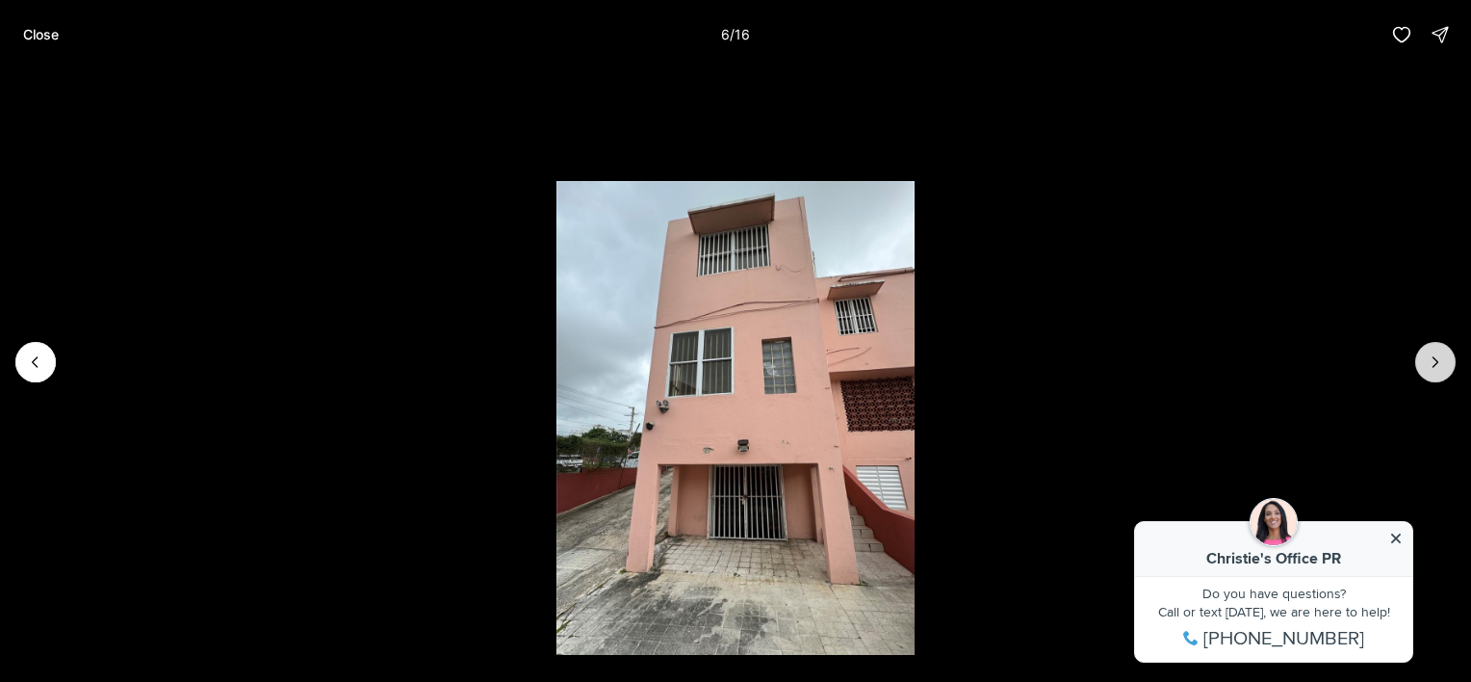
click at [1431, 369] on icon "Next slide" at bounding box center [1435, 361] width 19 height 19
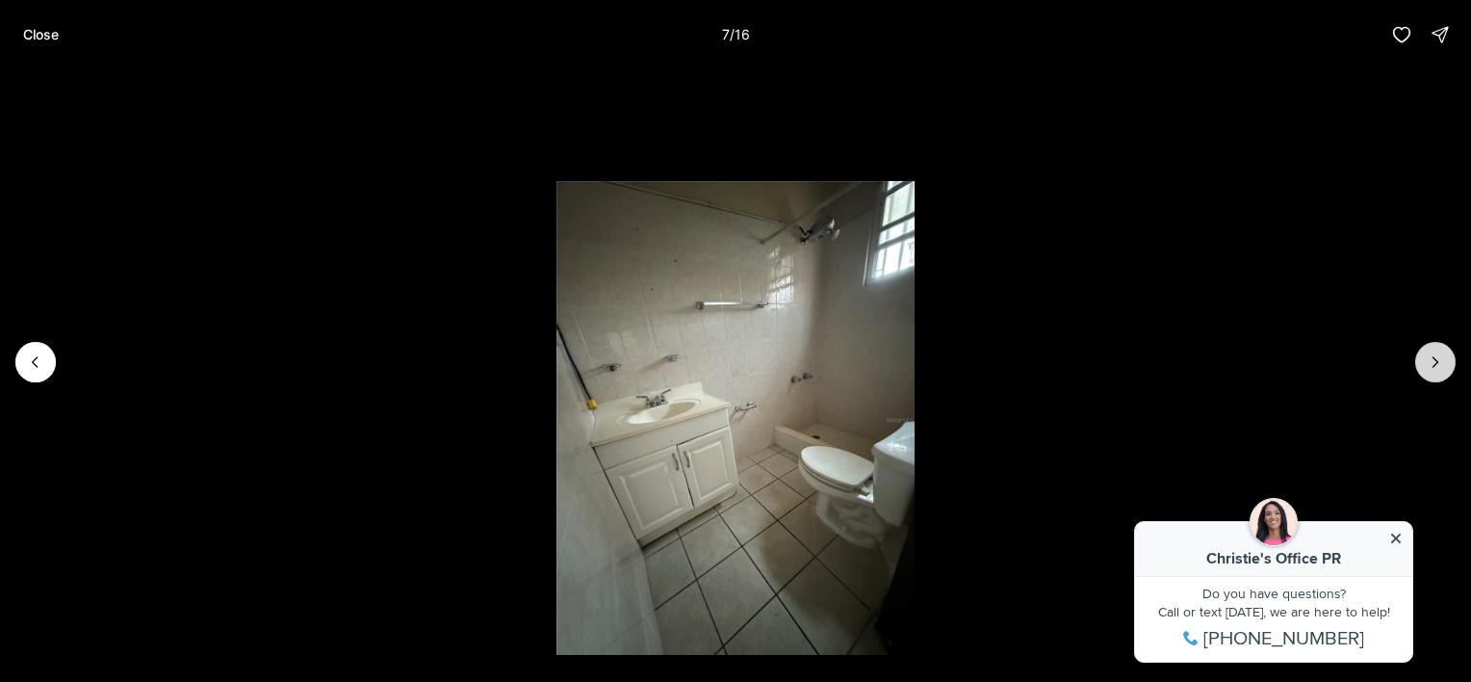
click at [1431, 369] on icon "Next slide" at bounding box center [1435, 361] width 19 height 19
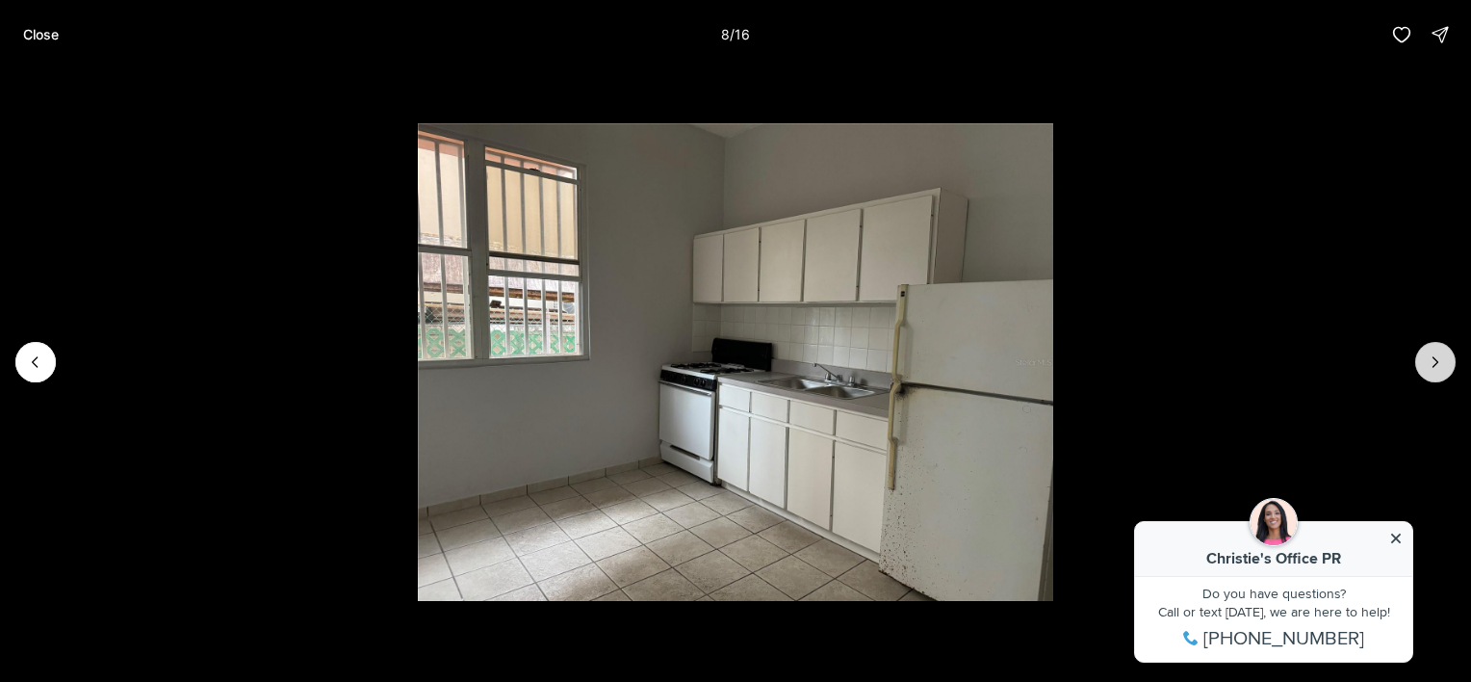
click at [1431, 369] on icon "Next slide" at bounding box center [1435, 361] width 19 height 19
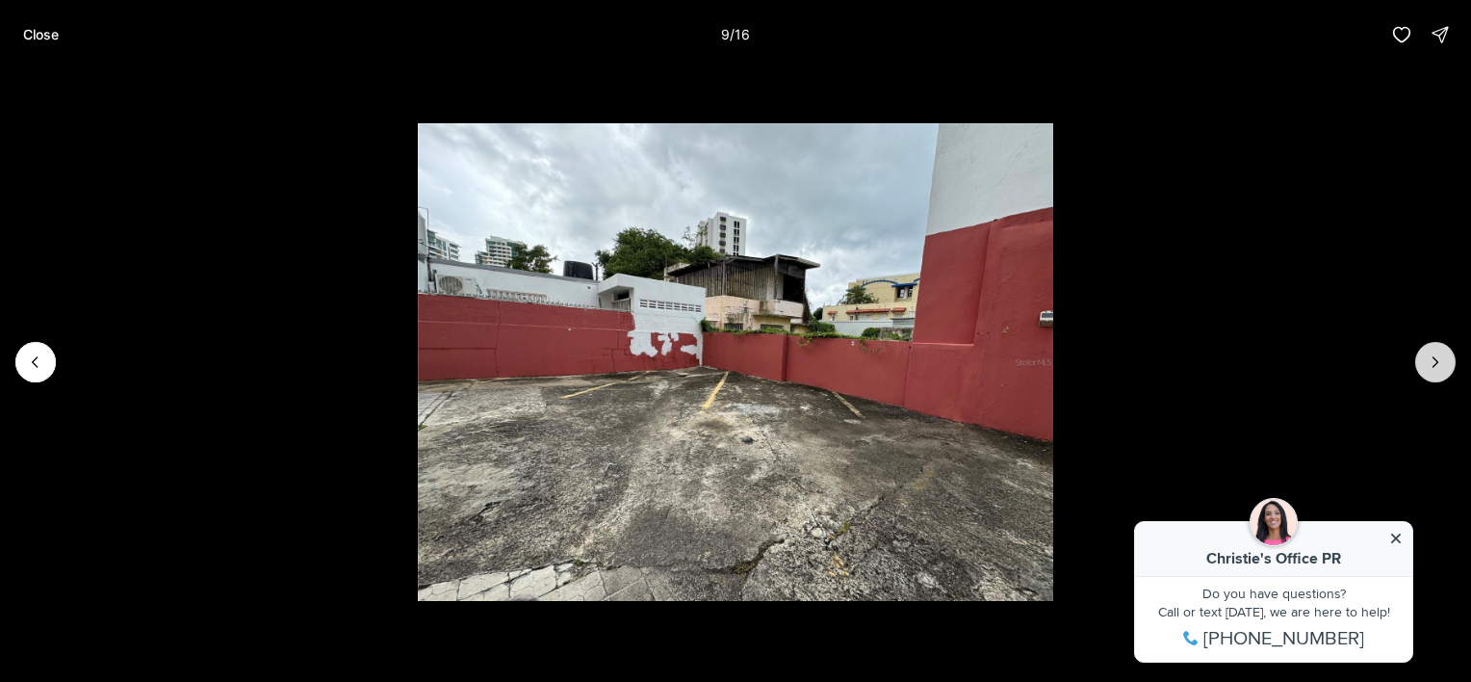
click at [1431, 369] on icon "Next slide" at bounding box center [1435, 361] width 19 height 19
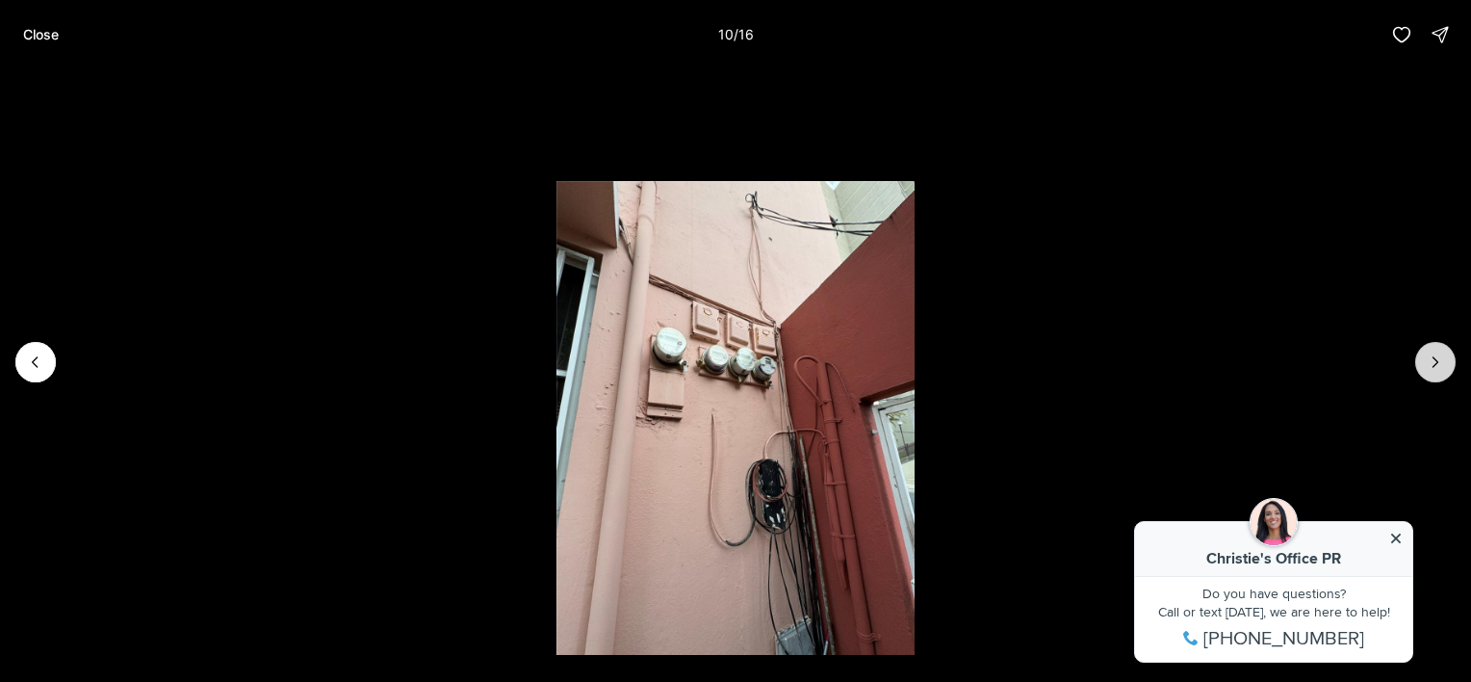
click at [1431, 369] on icon "Next slide" at bounding box center [1435, 361] width 19 height 19
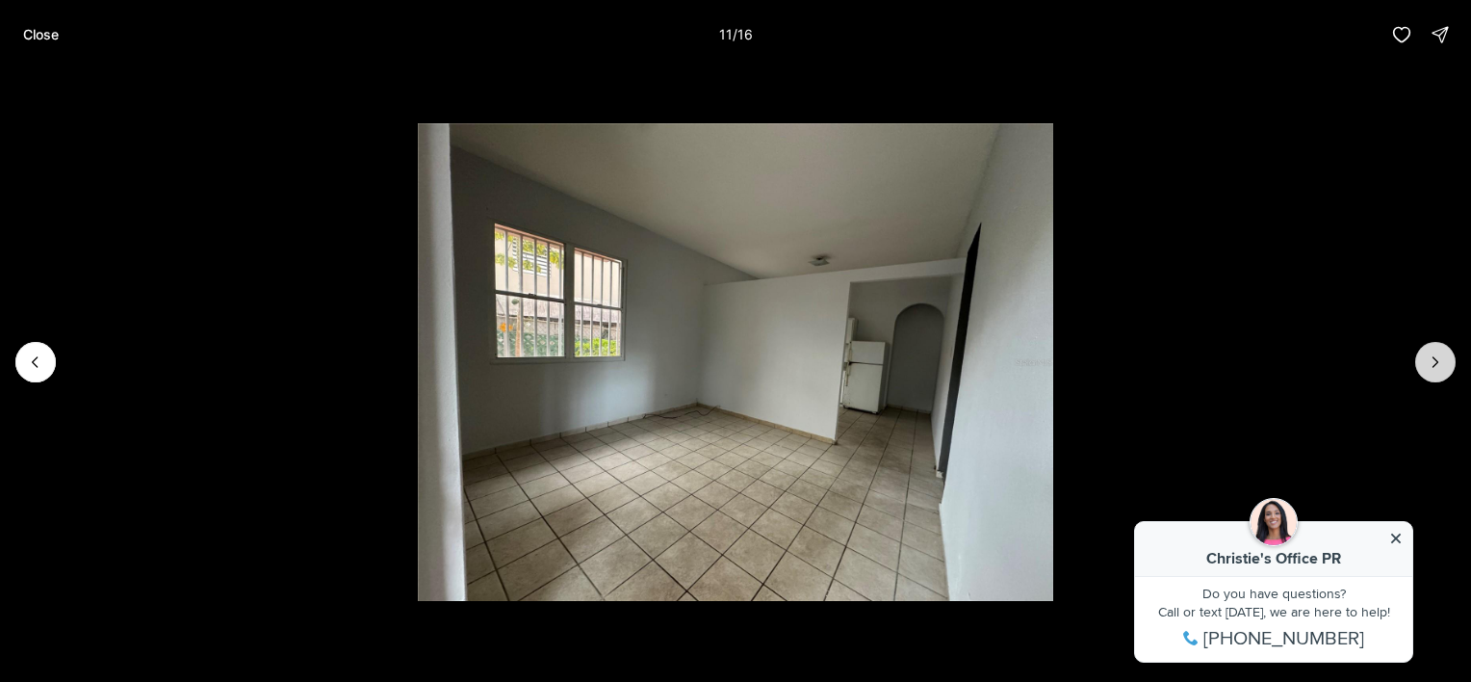
click at [1431, 369] on icon "Next slide" at bounding box center [1435, 361] width 19 height 19
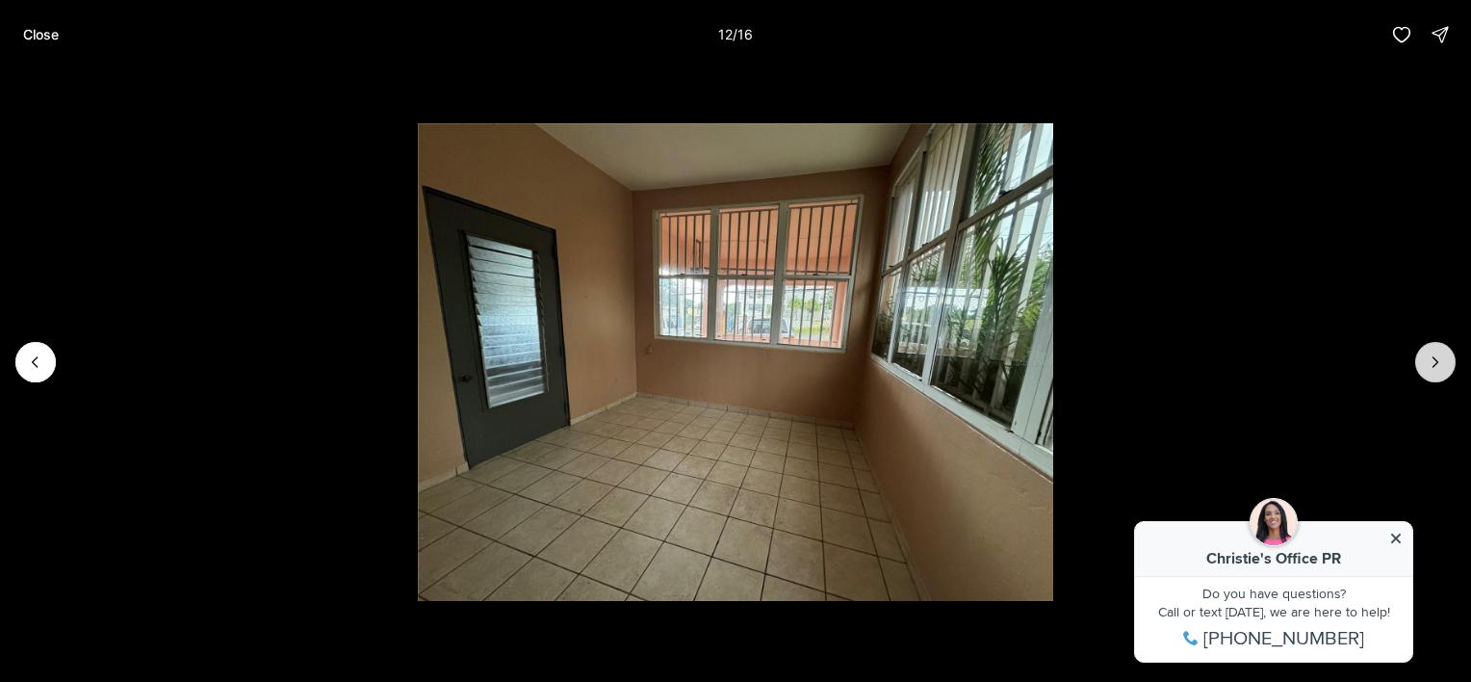
click at [1431, 369] on icon "Next slide" at bounding box center [1435, 361] width 19 height 19
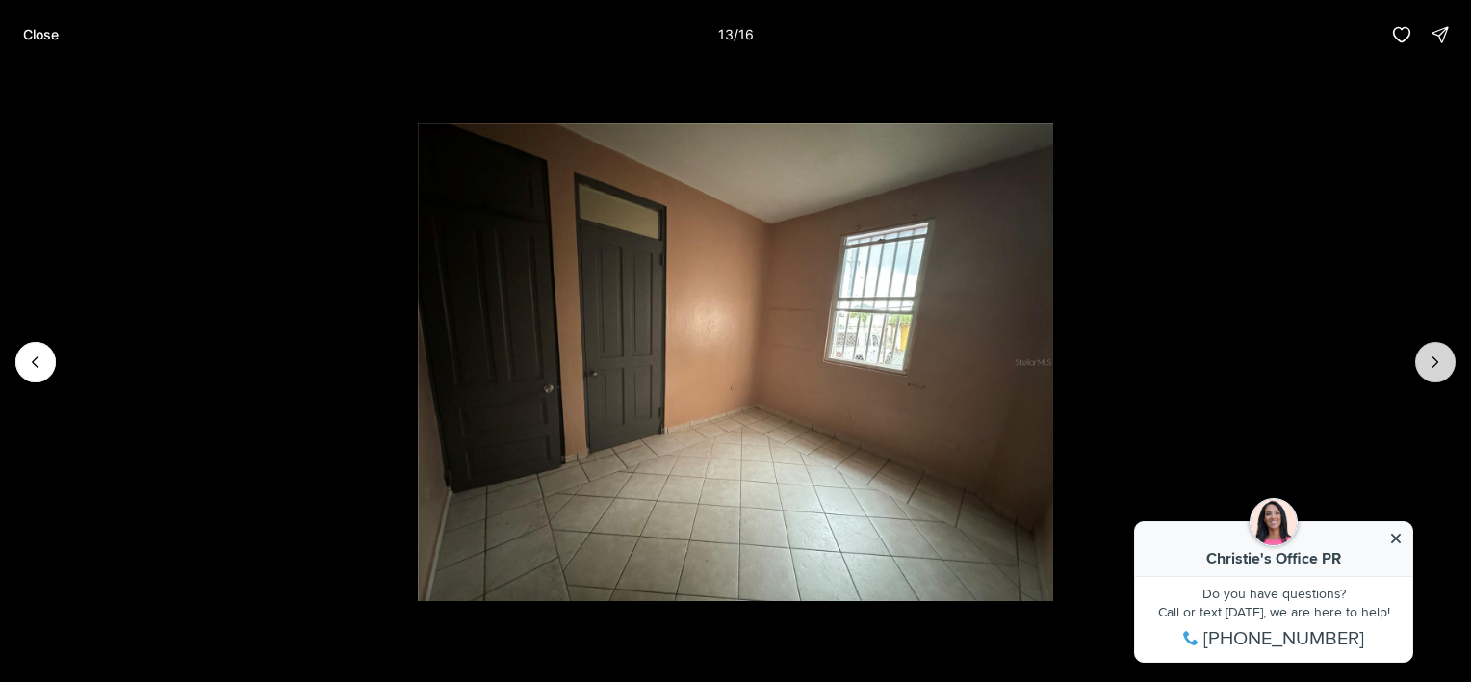
click at [1431, 369] on icon "Next slide" at bounding box center [1435, 361] width 19 height 19
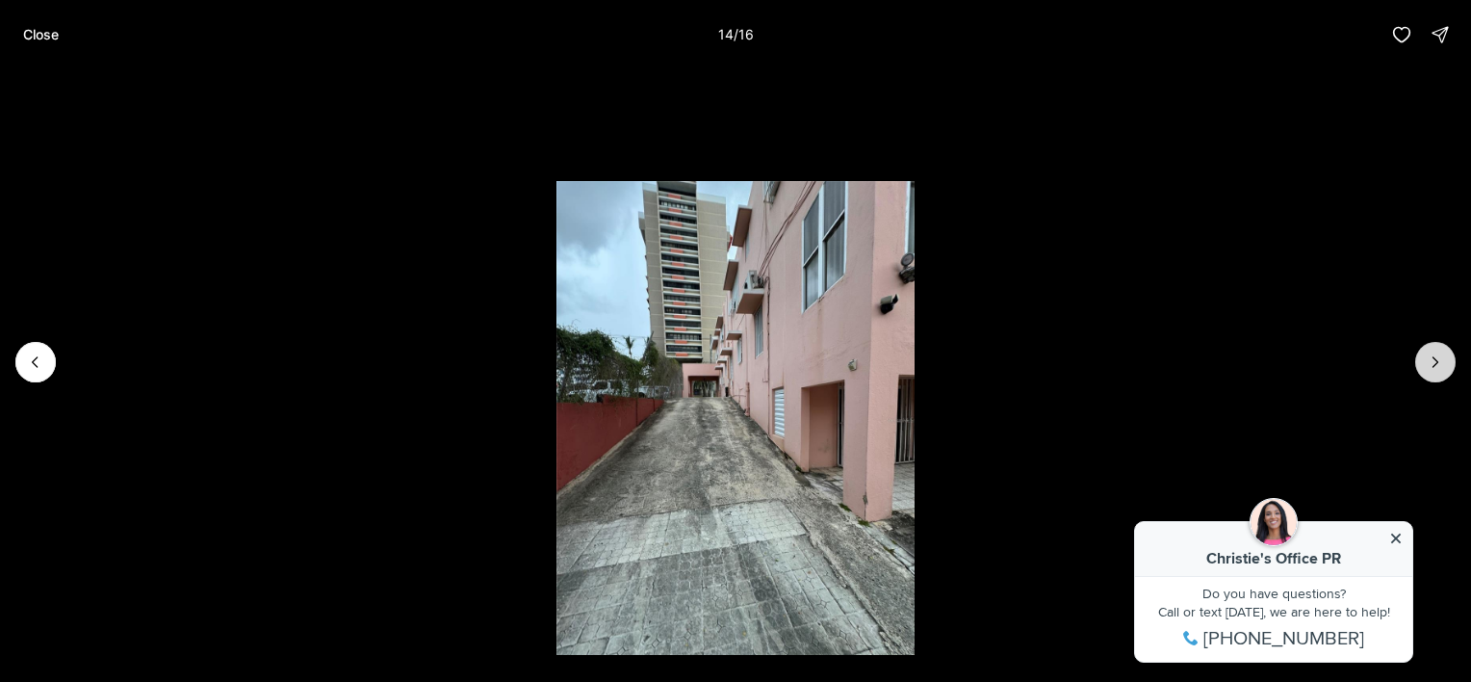
click at [1431, 369] on icon "Next slide" at bounding box center [1435, 361] width 19 height 19
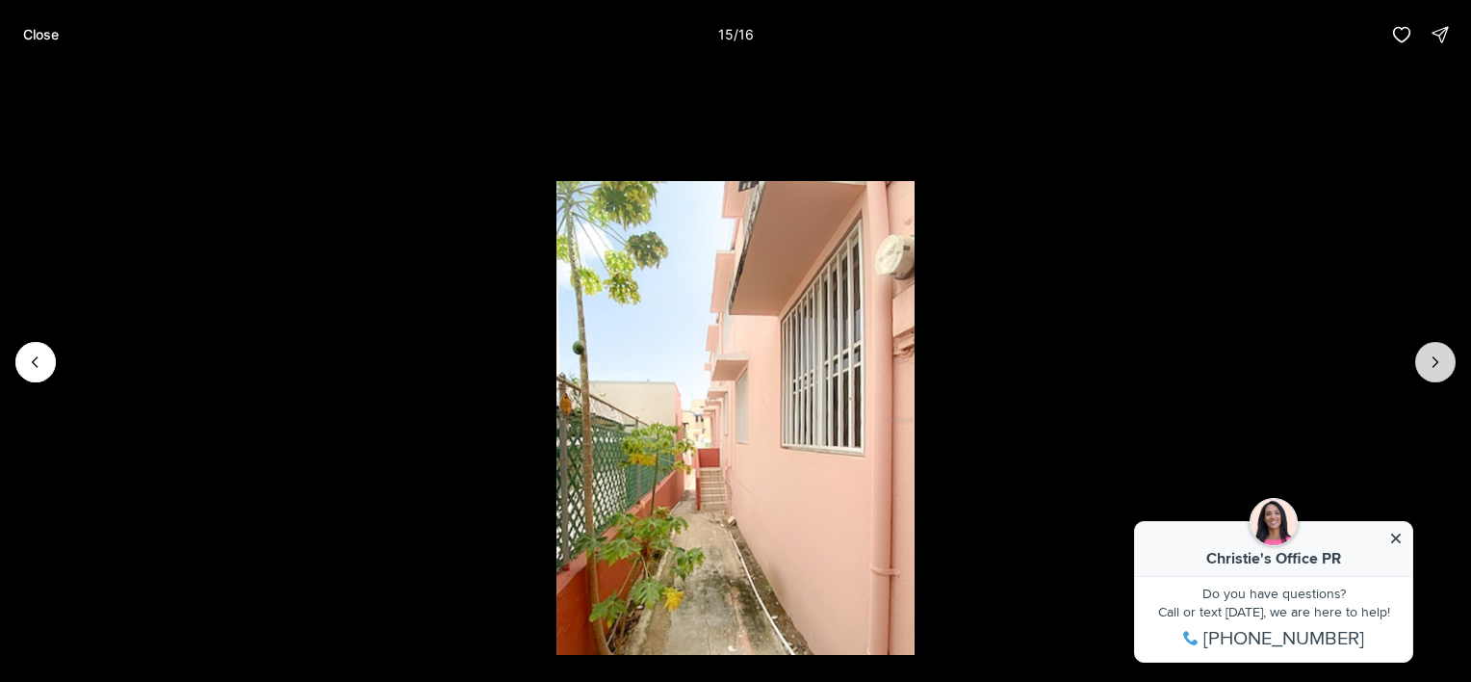
click at [1431, 369] on icon "Next slide" at bounding box center [1435, 361] width 19 height 19
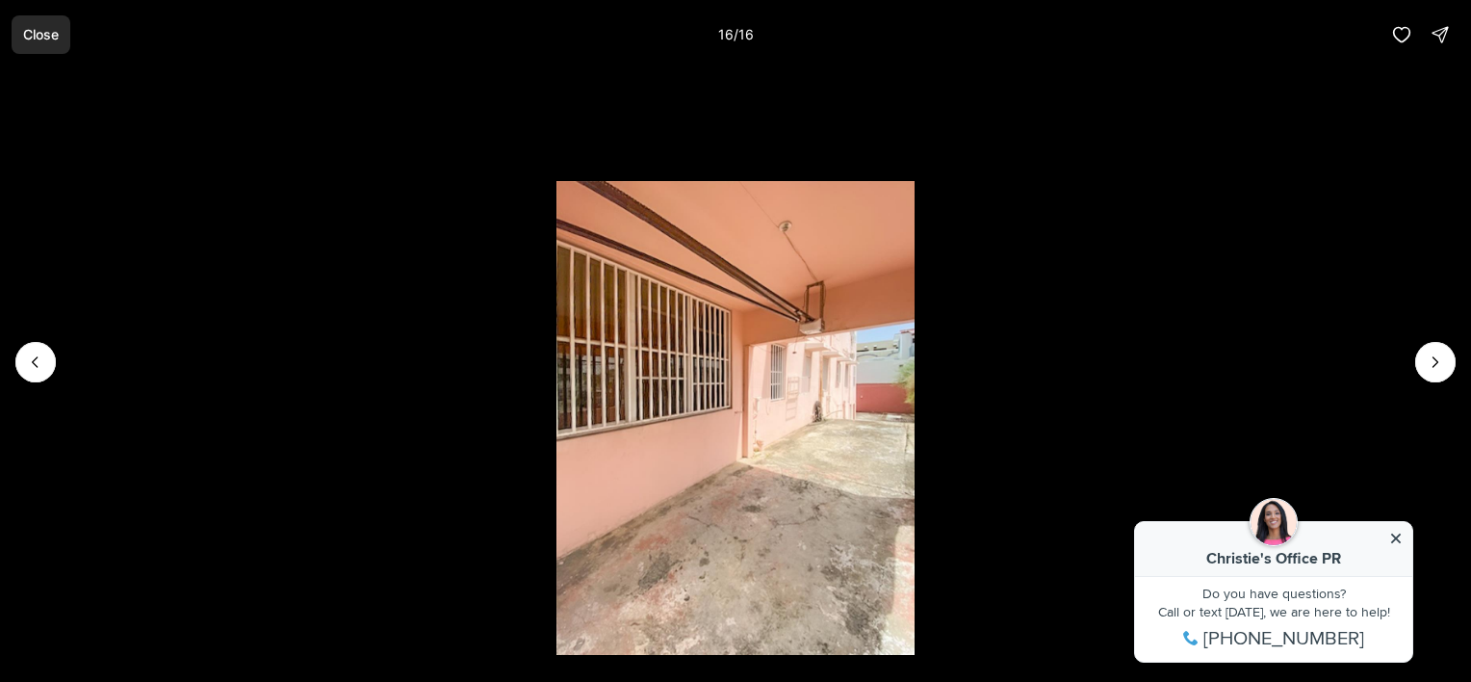
click at [60, 34] on button "Close" at bounding box center [41, 34] width 59 height 39
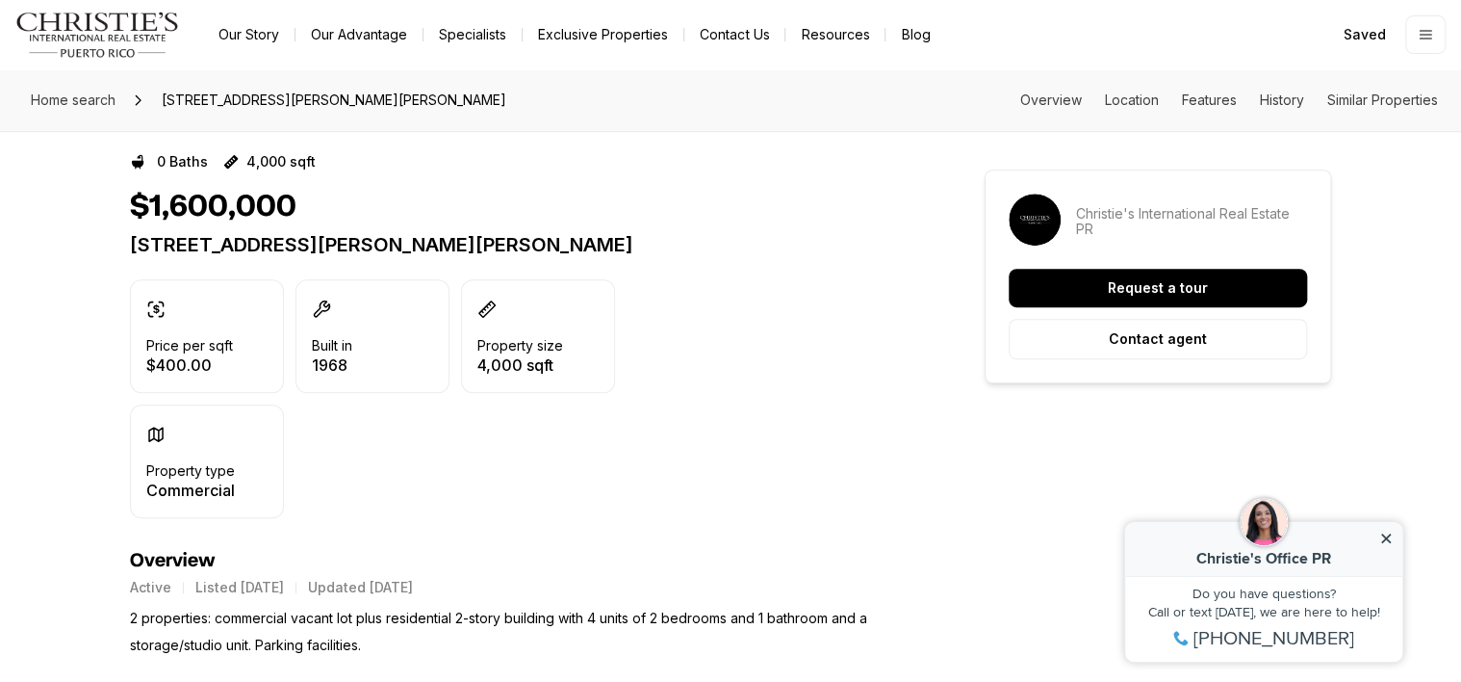
scroll to position [385, 0]
click at [1380, 536] on icon at bounding box center [1385, 537] width 13 height 13
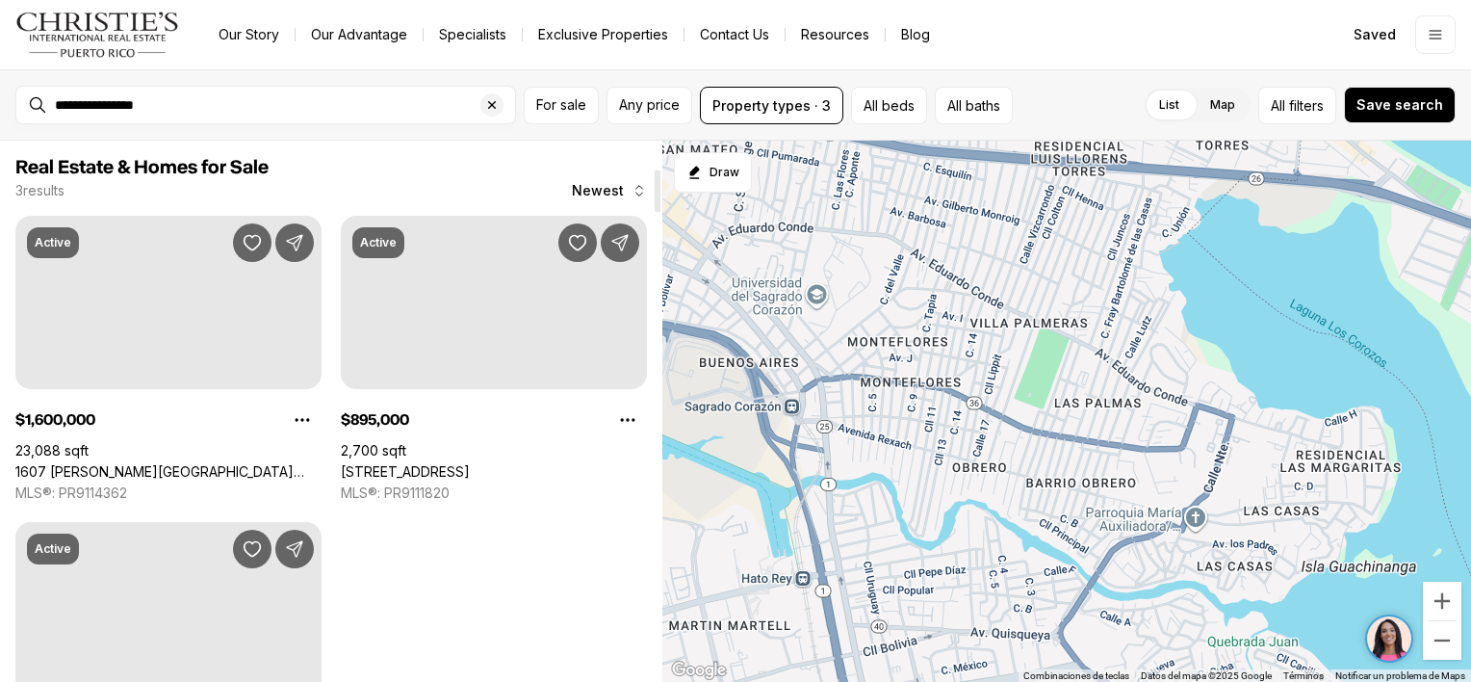
scroll to position [347, 0]
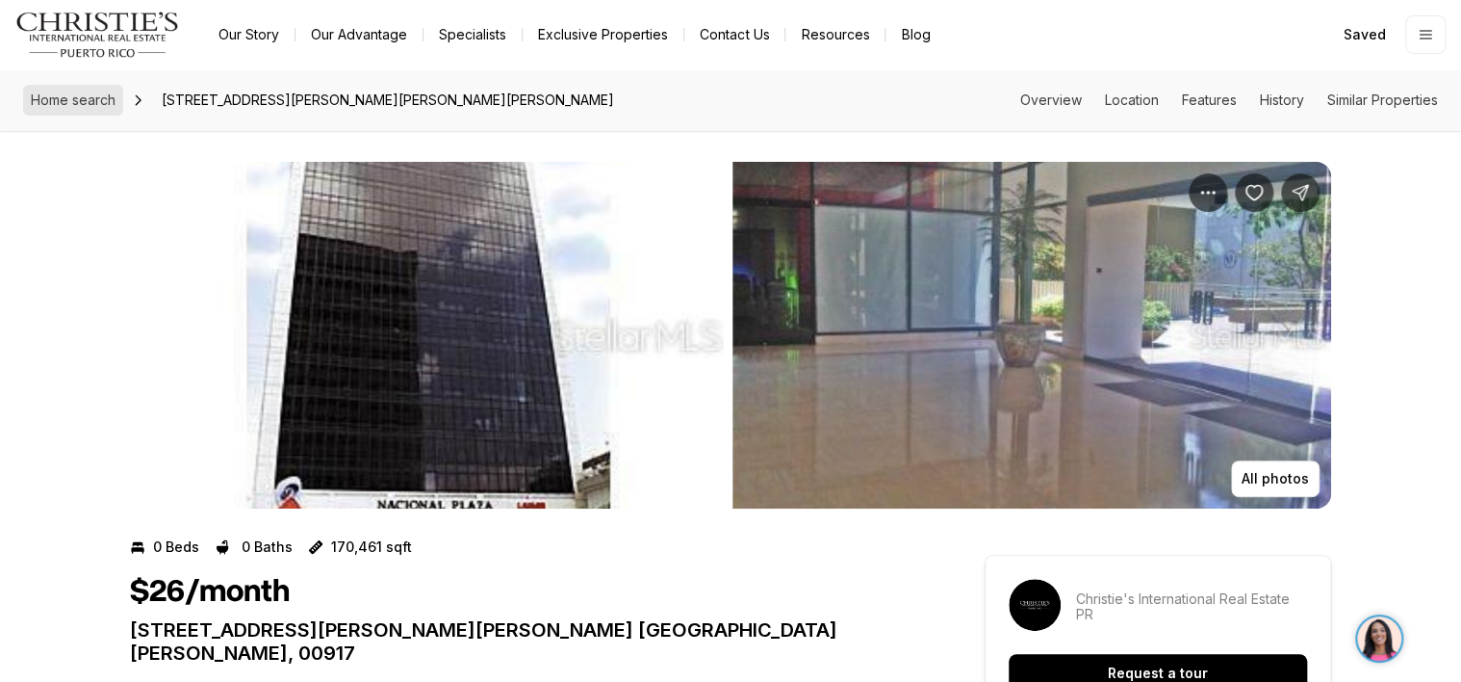
click at [73, 96] on span "Home search" at bounding box center [73, 99] width 85 height 16
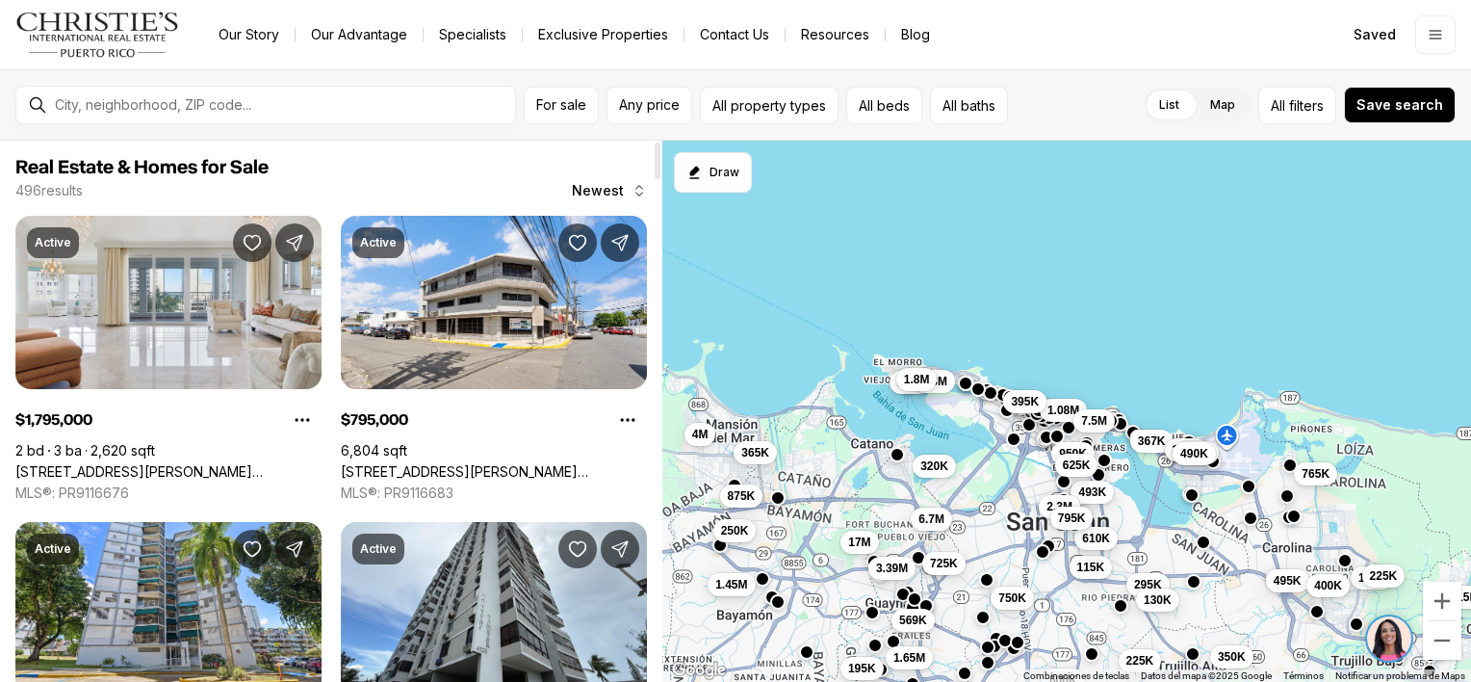
click at [231, 114] on div at bounding box center [281, 105] width 468 height 31
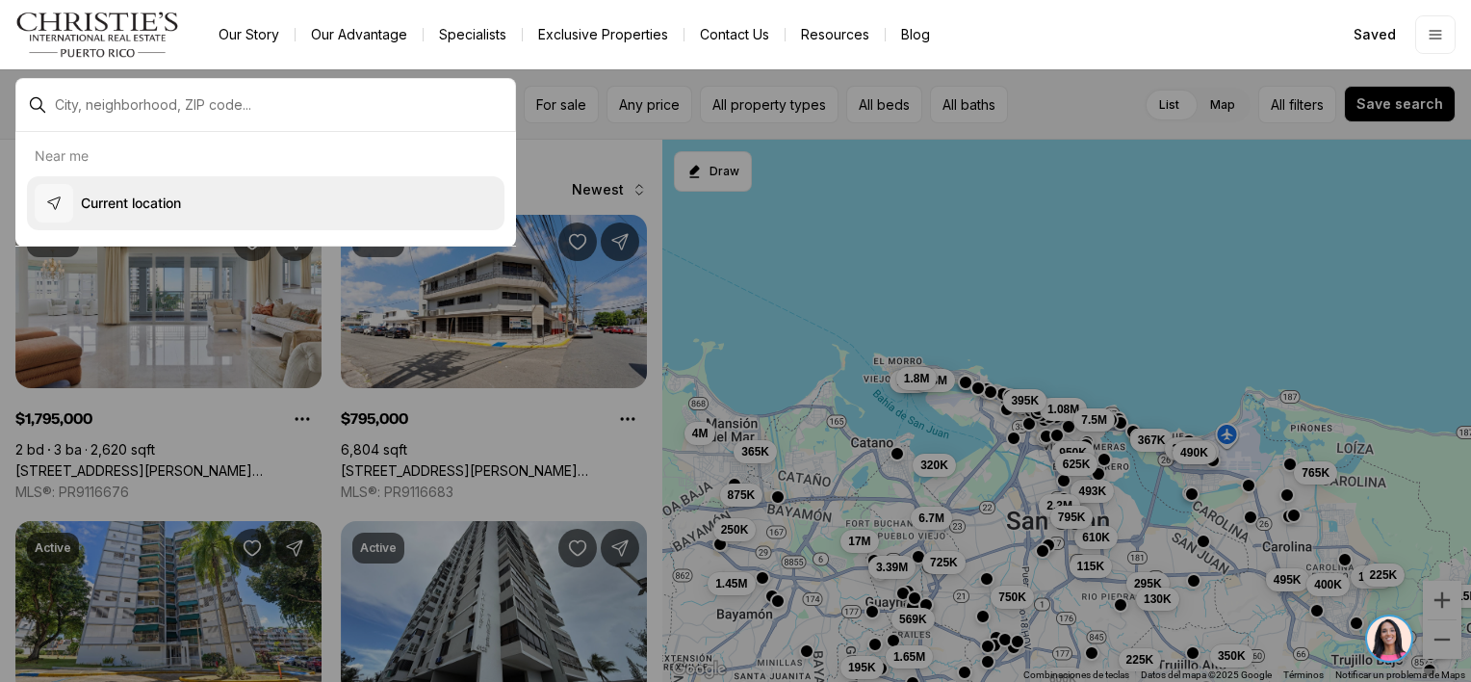
click at [149, 200] on p "Current location" at bounding box center [131, 202] width 100 height 19
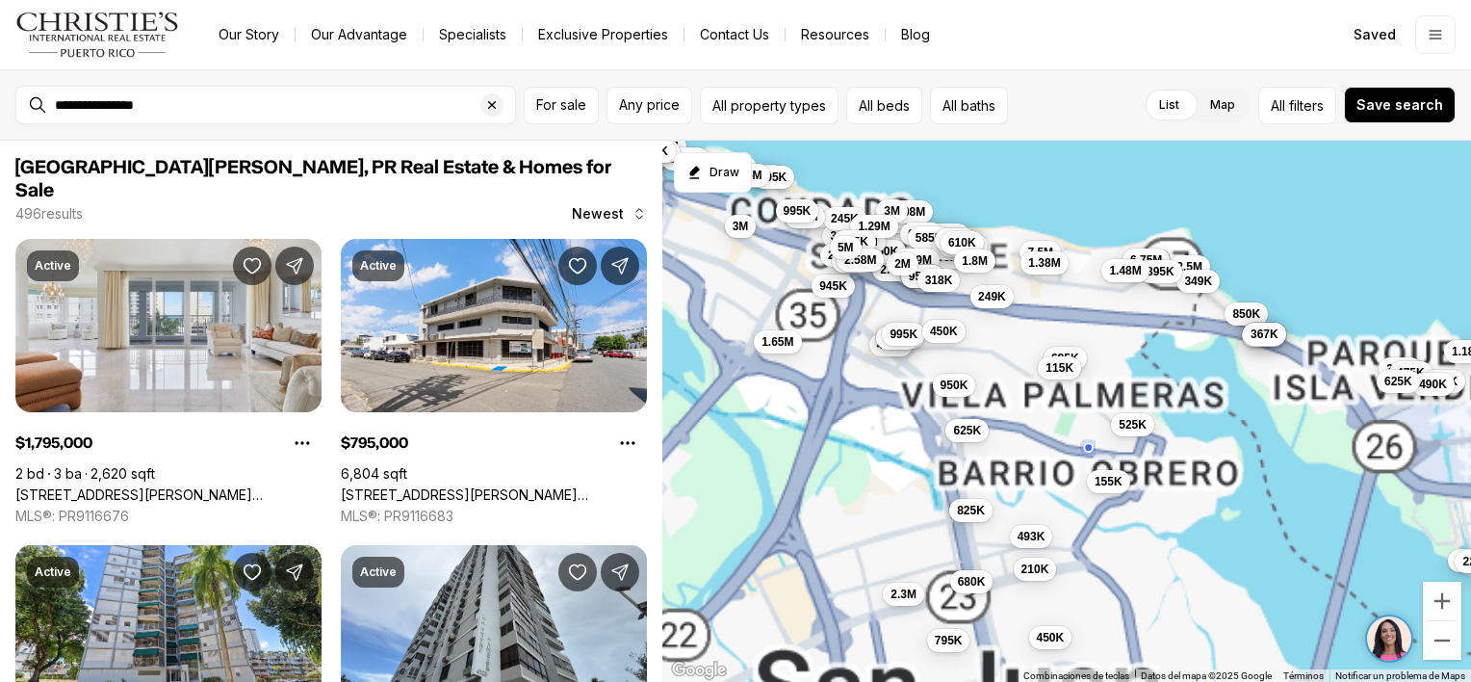
type input "**********"
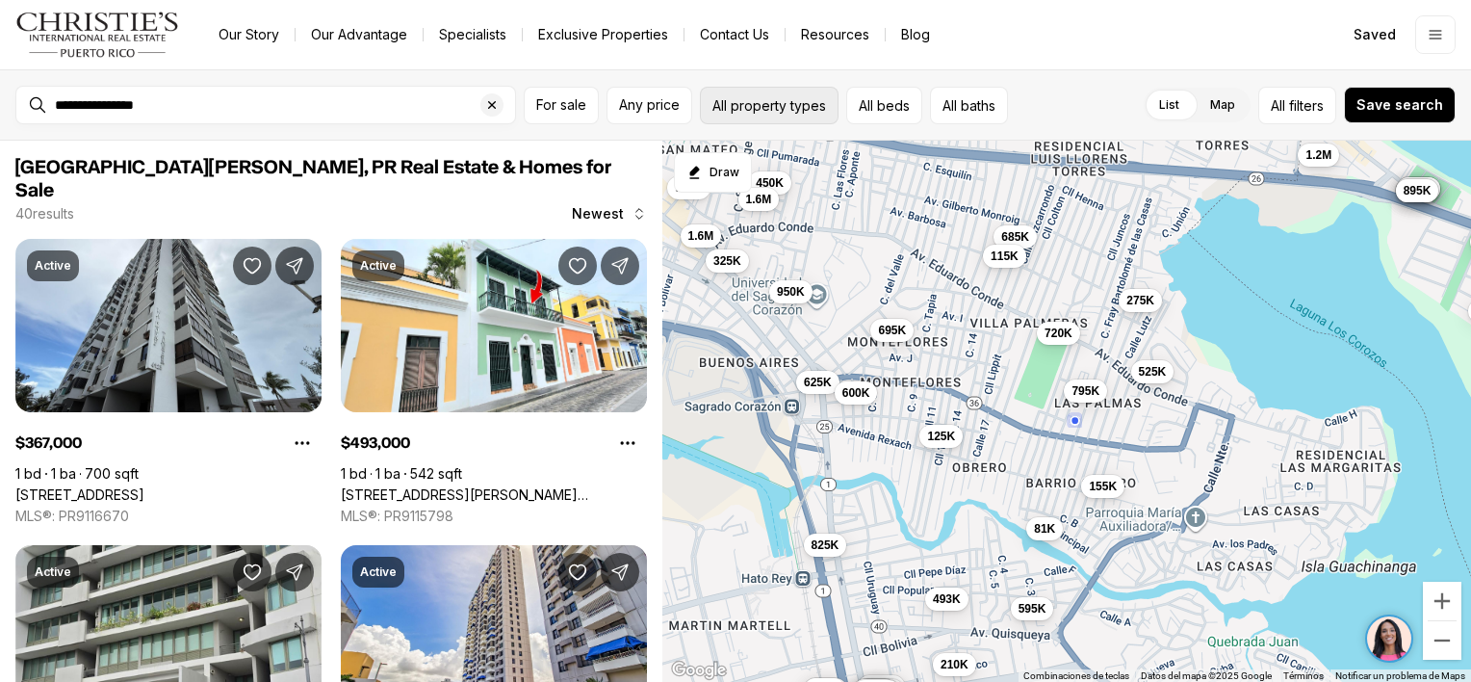
click at [803, 106] on button "All property types" at bounding box center [769, 106] width 139 height 38
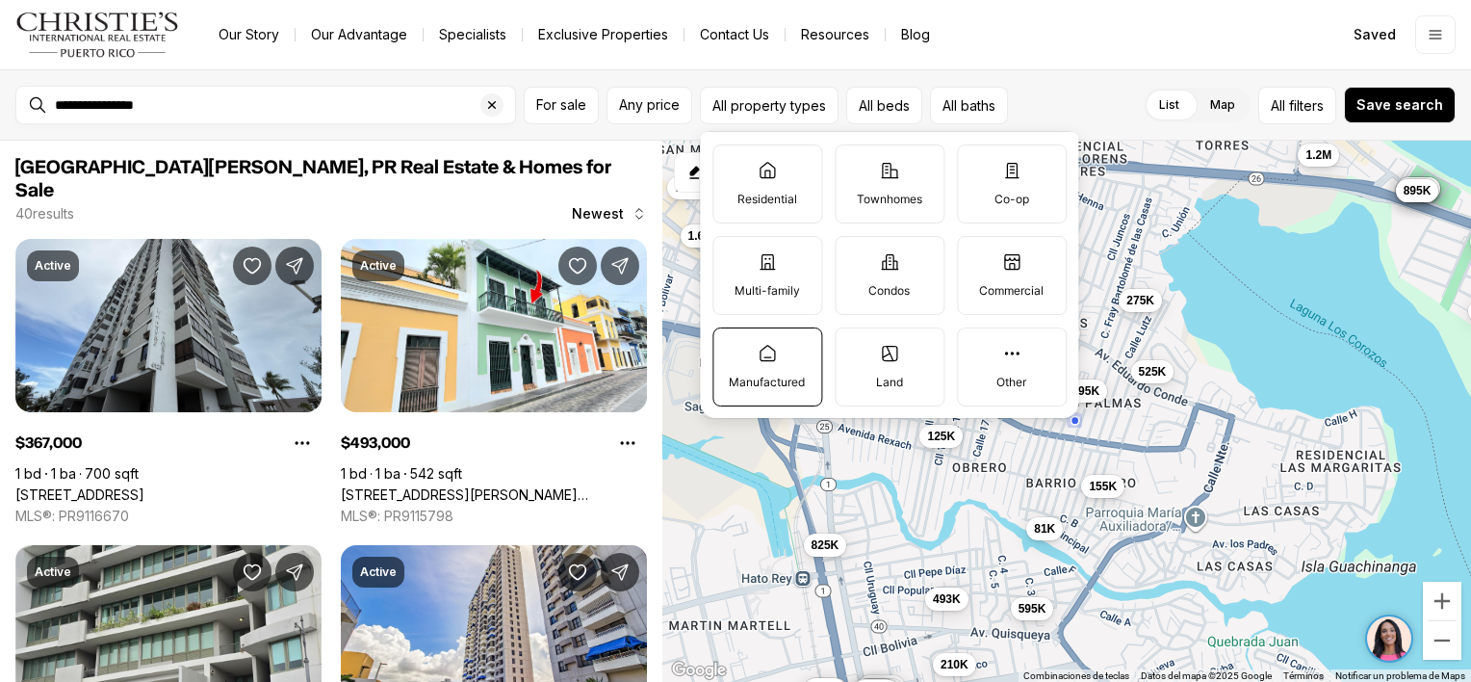
click at [773, 371] on label "Manufactured" at bounding box center [767, 366] width 110 height 79
click at [733, 348] on button "Manufactured" at bounding box center [722, 337] width 19 height 19
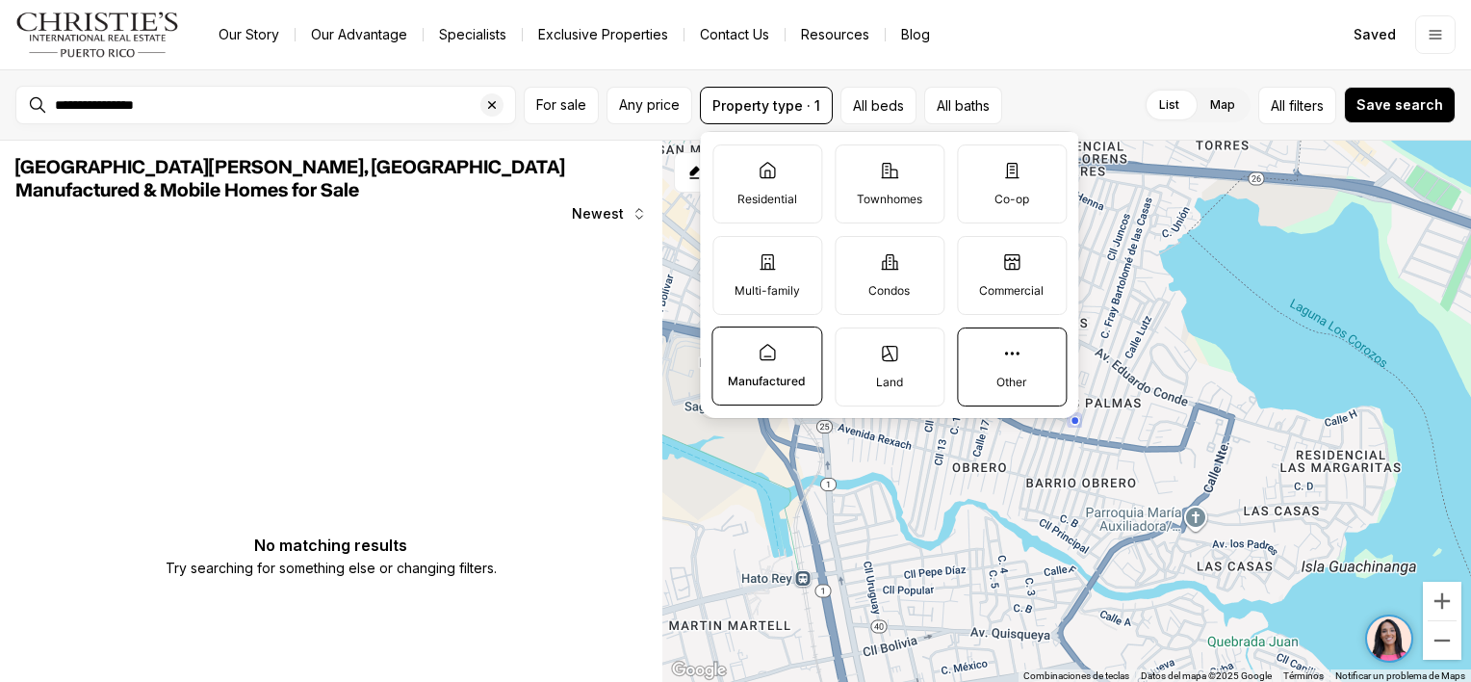
click at [1013, 377] on p "Other" at bounding box center [1011, 381] width 30 height 15
click at [977, 348] on button "Other" at bounding box center [967, 337] width 19 height 19
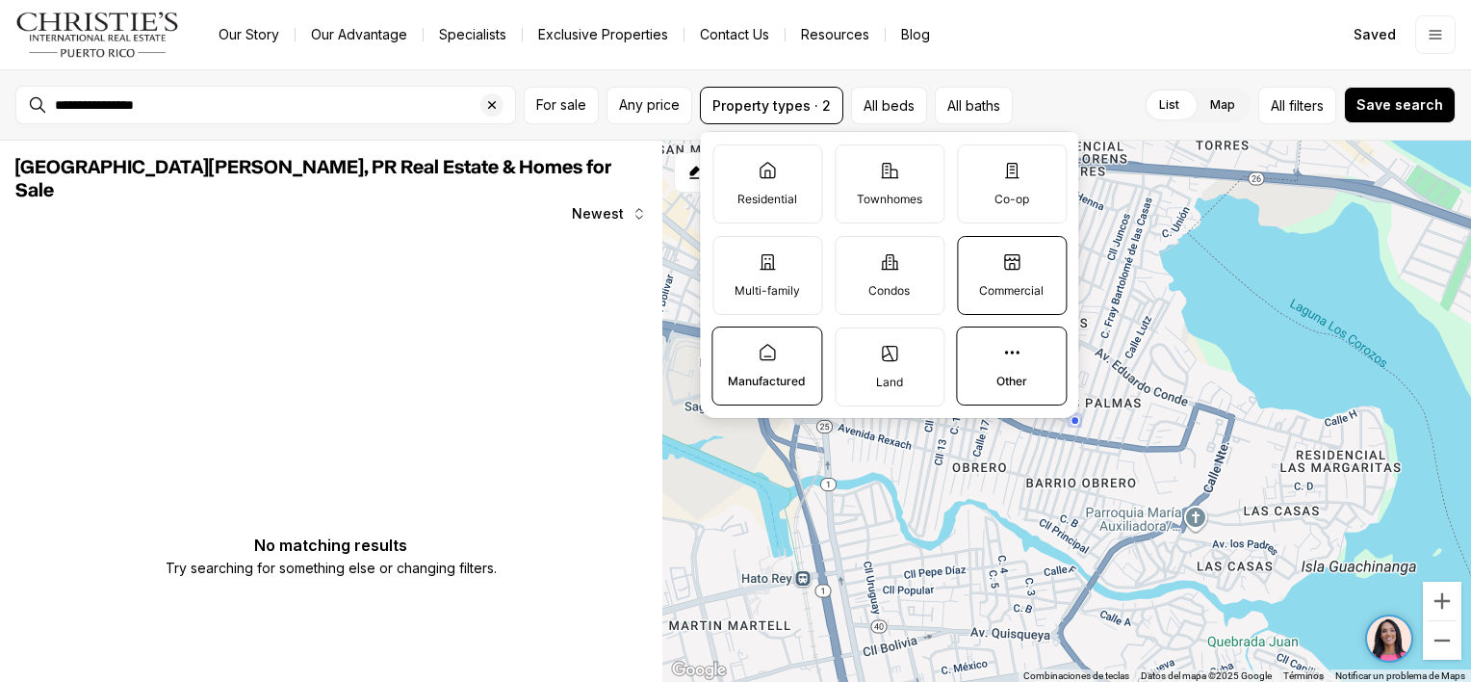
click at [1005, 278] on label "Commercial" at bounding box center [1012, 275] width 110 height 79
click at [977, 256] on button "Commercial" at bounding box center [967, 246] width 19 height 19
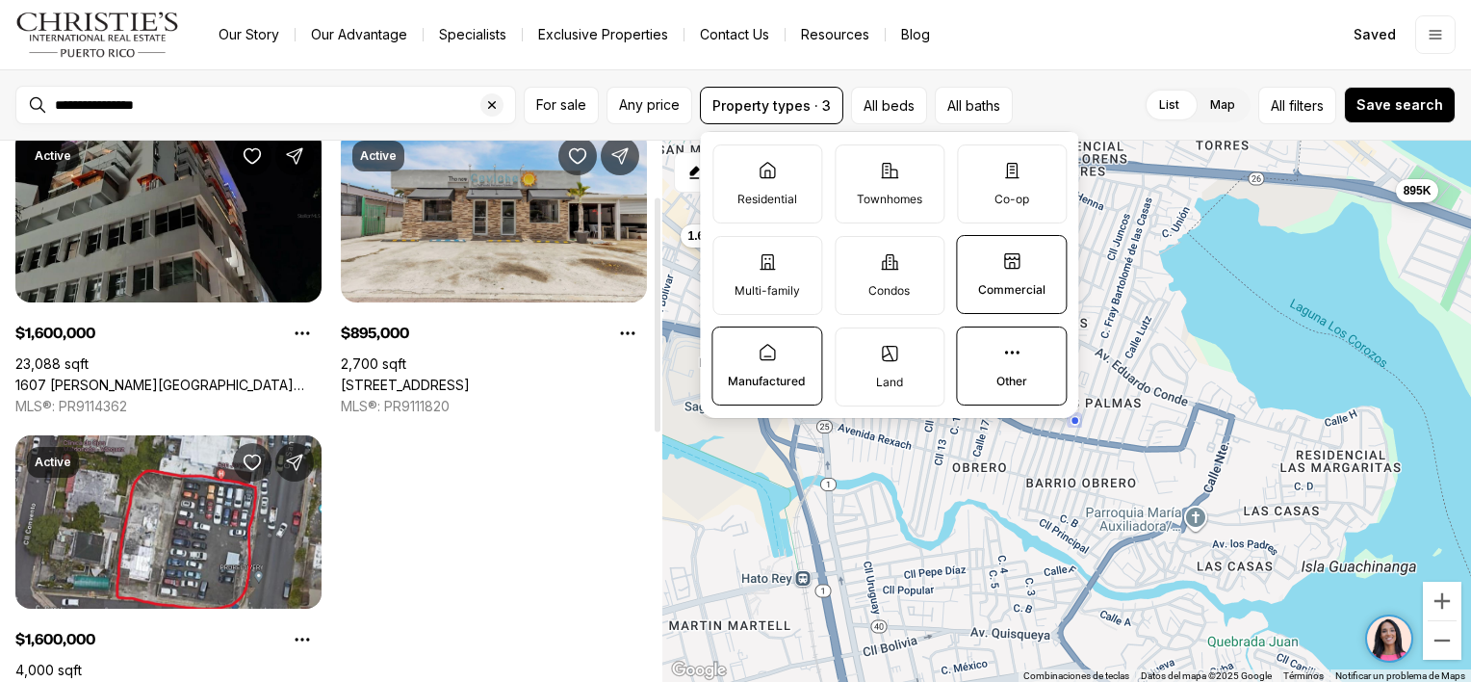
scroll to position [128, 0]
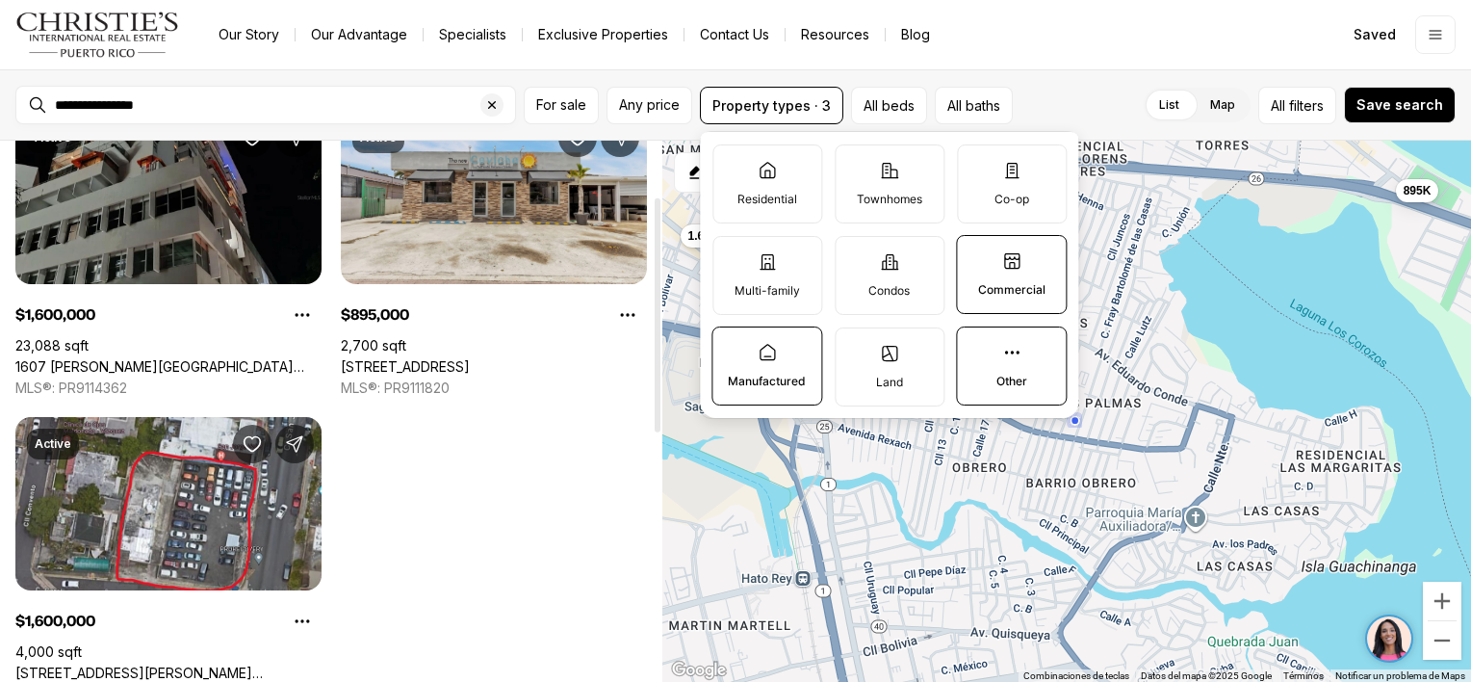
click at [470, 358] on link "[STREET_ADDRESS]" at bounding box center [405, 366] width 129 height 17
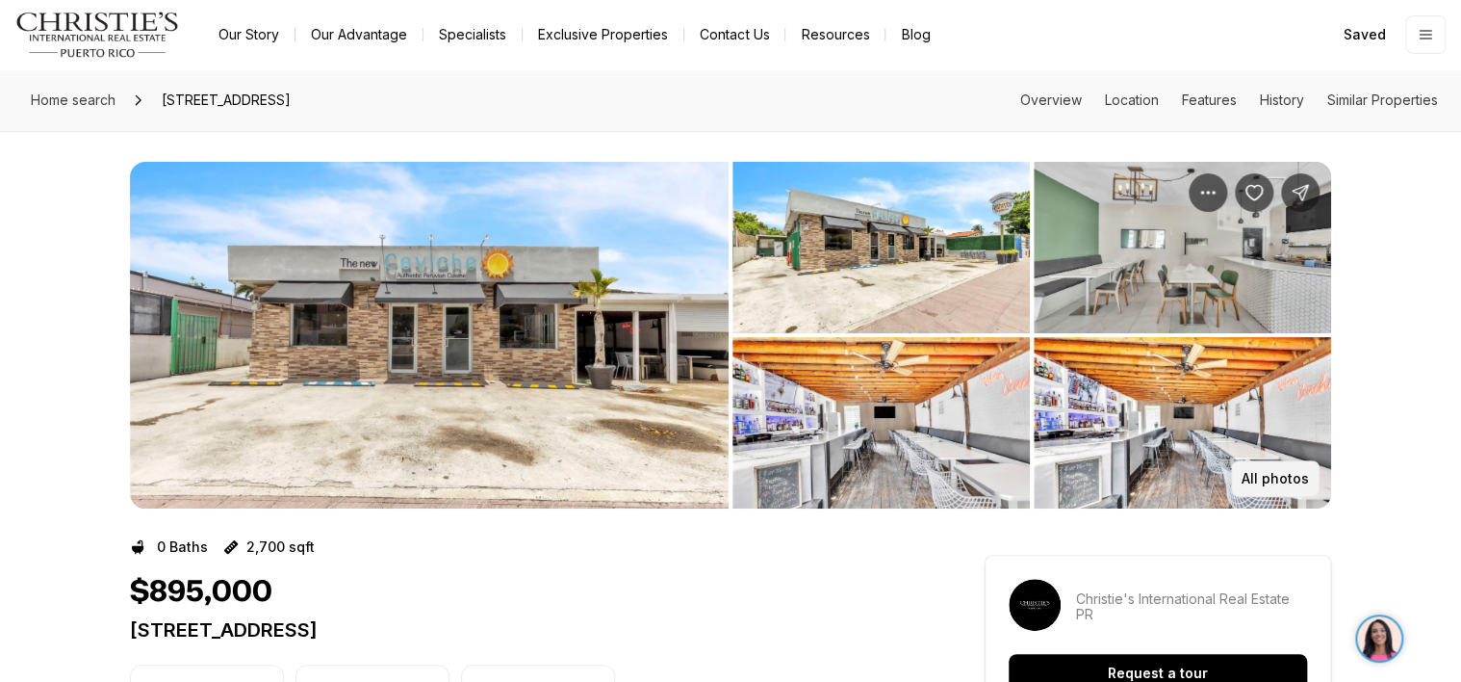
click at [1291, 469] on button "All photos" at bounding box center [1275, 478] width 89 height 37
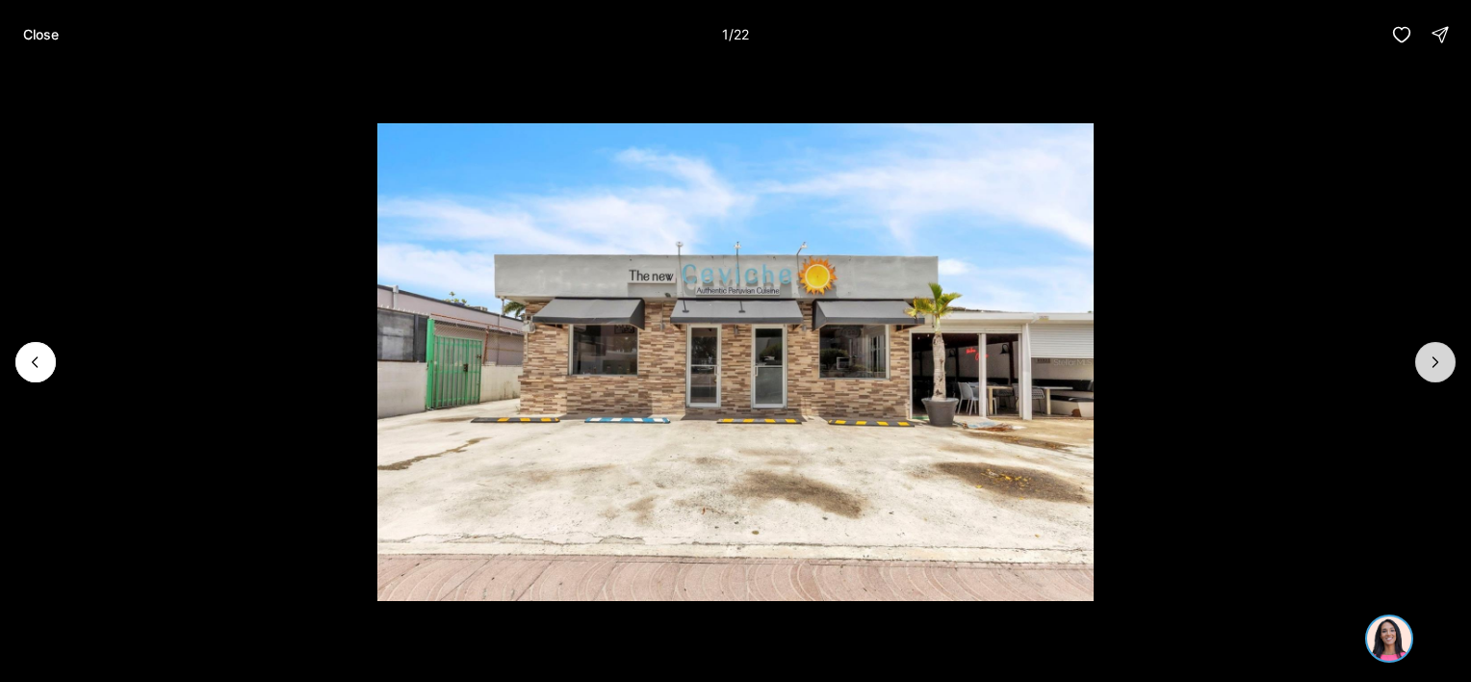
click at [1442, 366] on icon "Next slide" at bounding box center [1435, 361] width 19 height 19
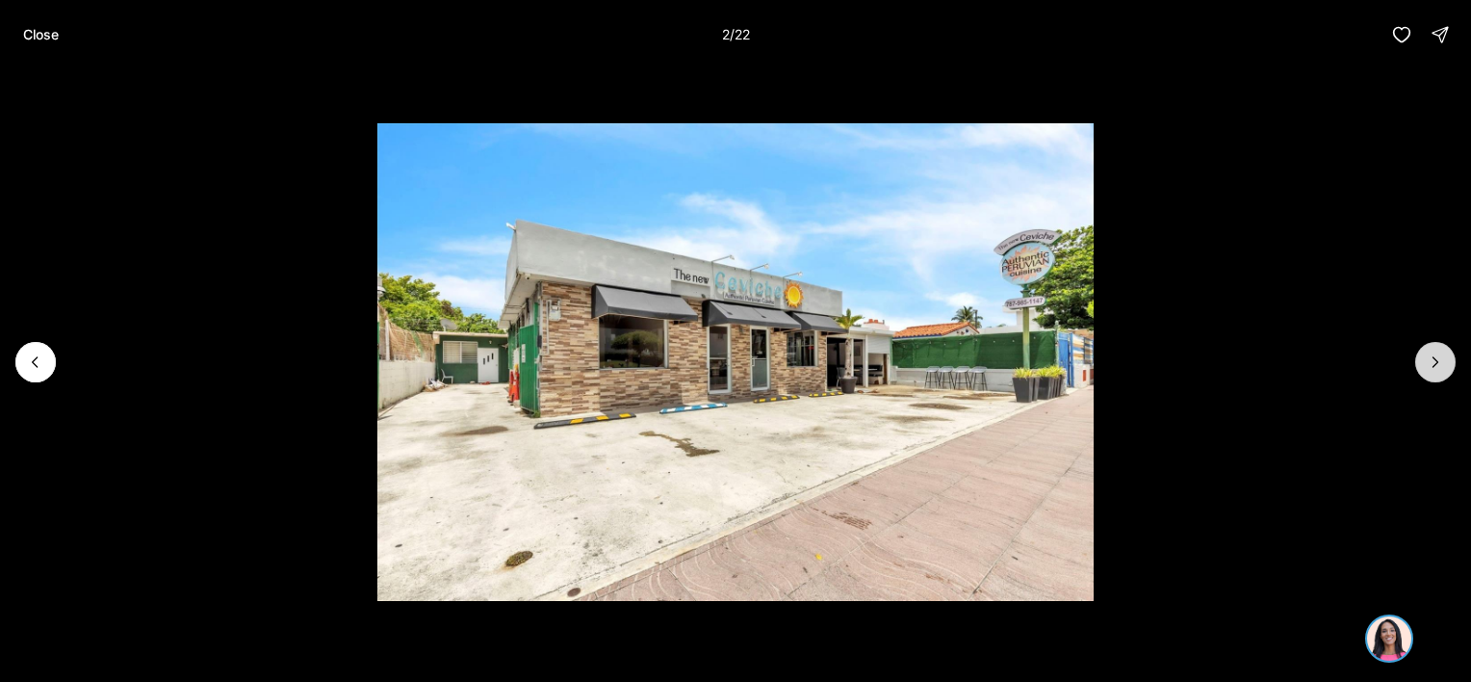
click at [1441, 366] on icon "Next slide" at bounding box center [1435, 361] width 19 height 19
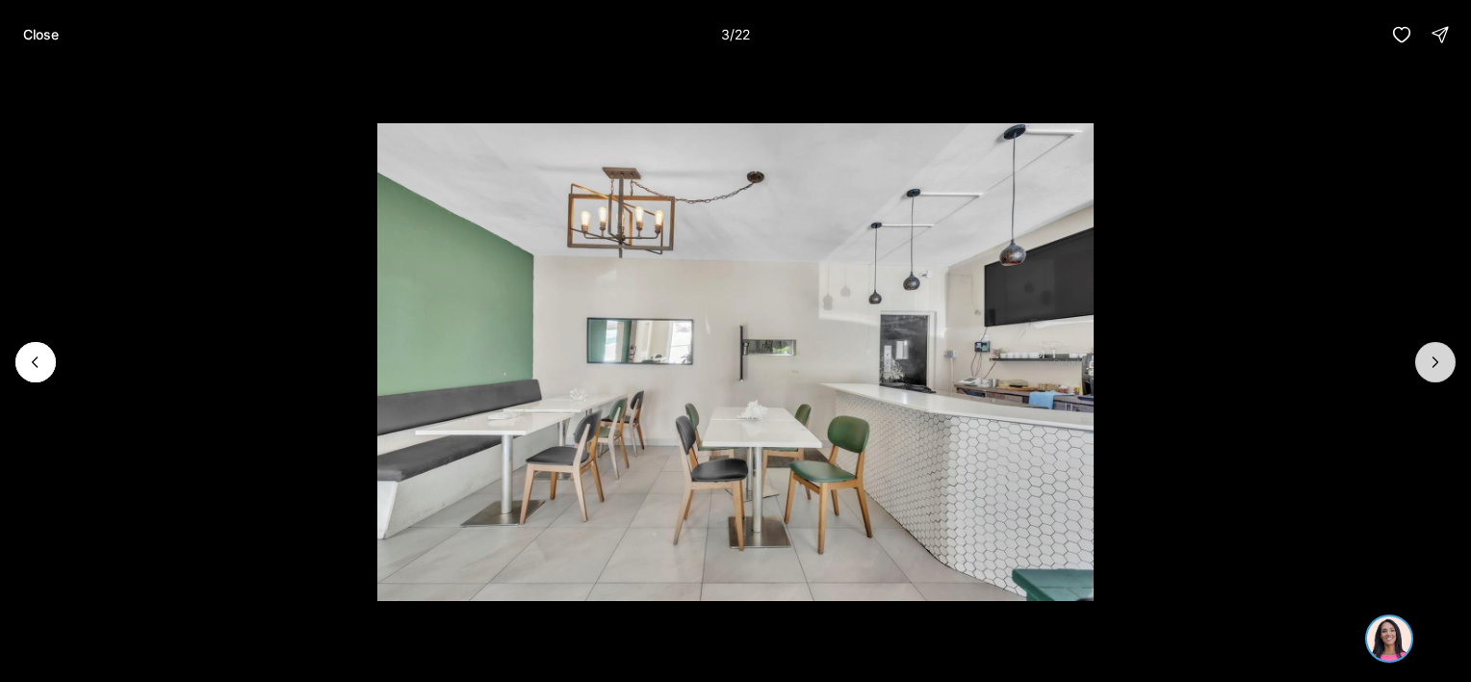
click at [1440, 367] on icon "Next slide" at bounding box center [1435, 361] width 19 height 19
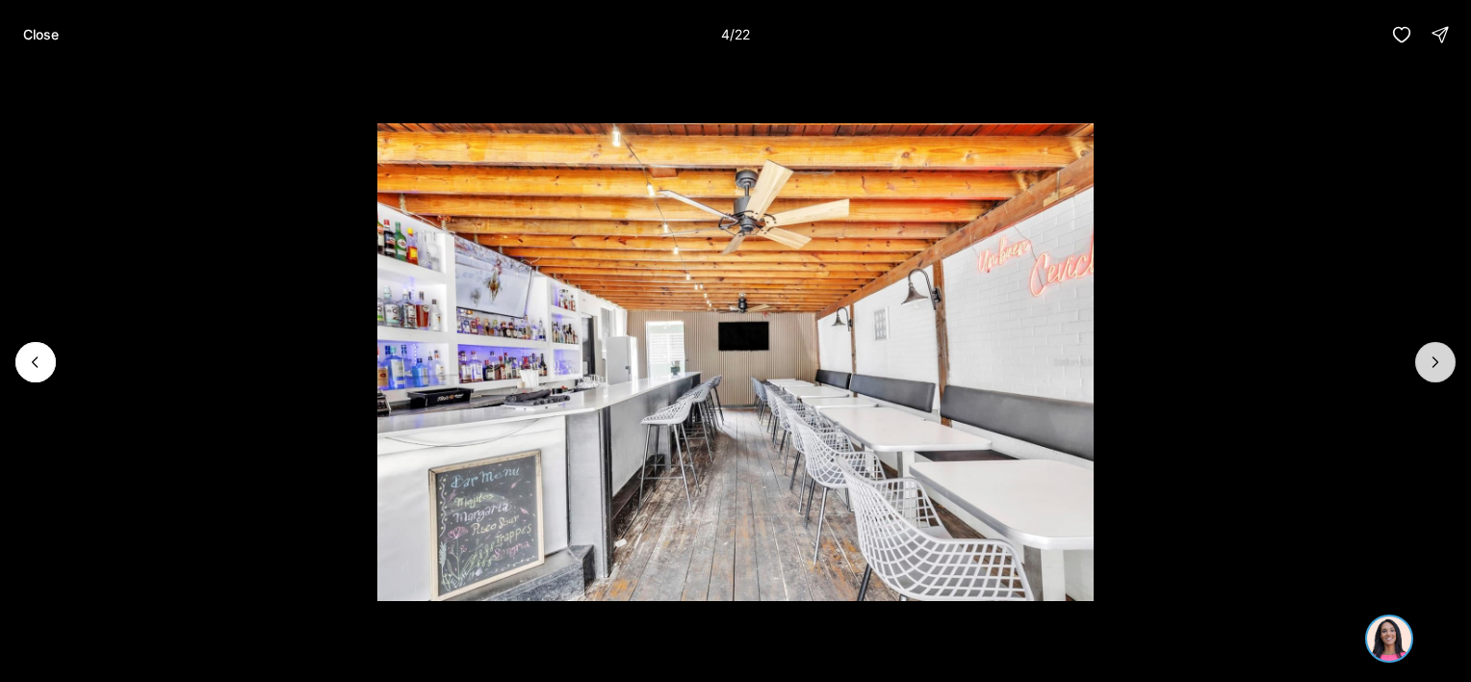
click at [1440, 367] on icon "Next slide" at bounding box center [1435, 361] width 19 height 19
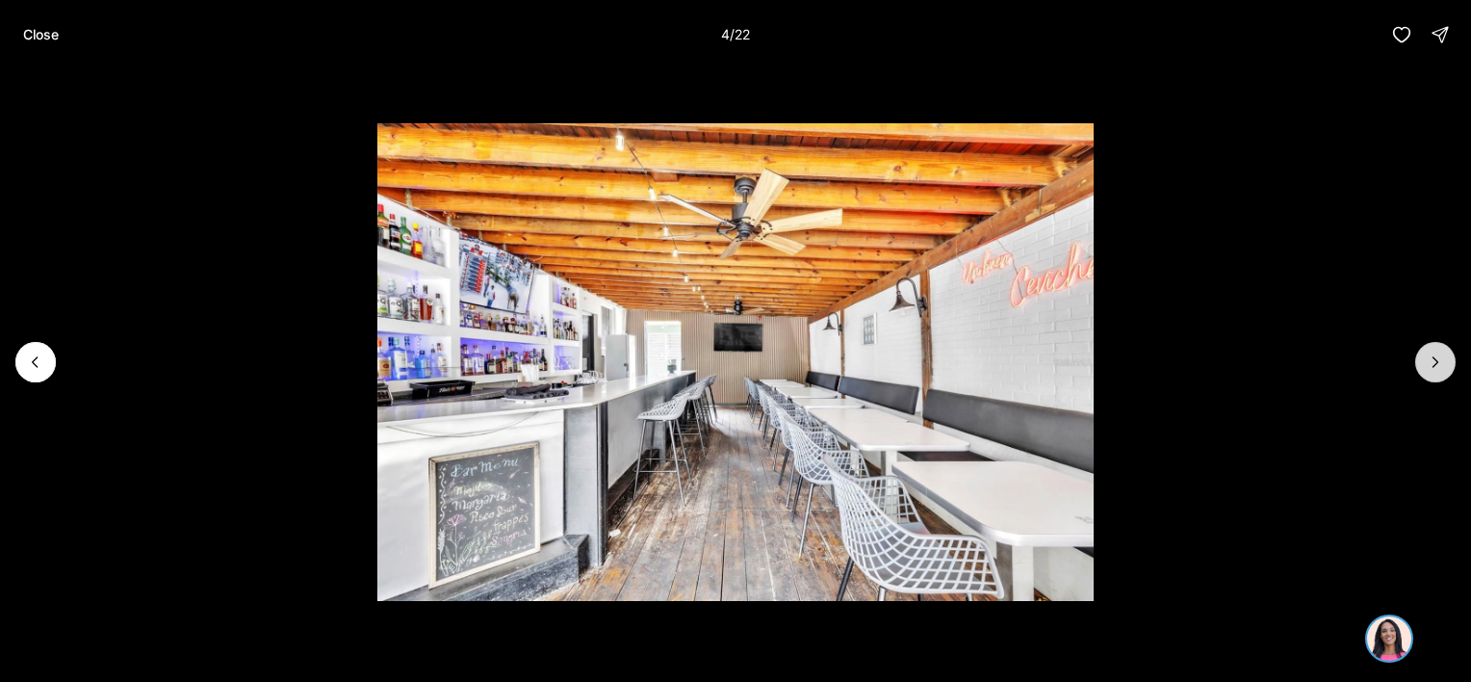
click at [1440, 367] on icon "Next slide" at bounding box center [1435, 361] width 19 height 19
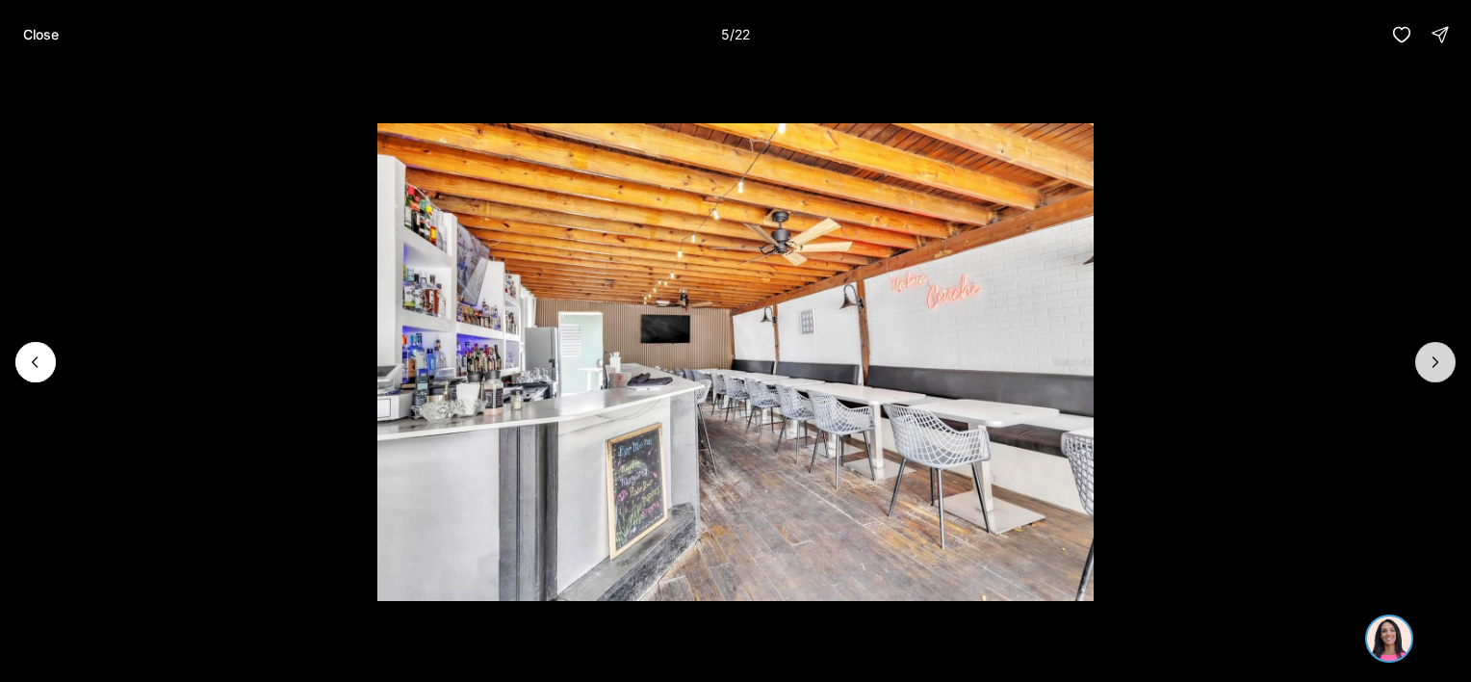
click at [1440, 367] on icon "Next slide" at bounding box center [1435, 361] width 19 height 19
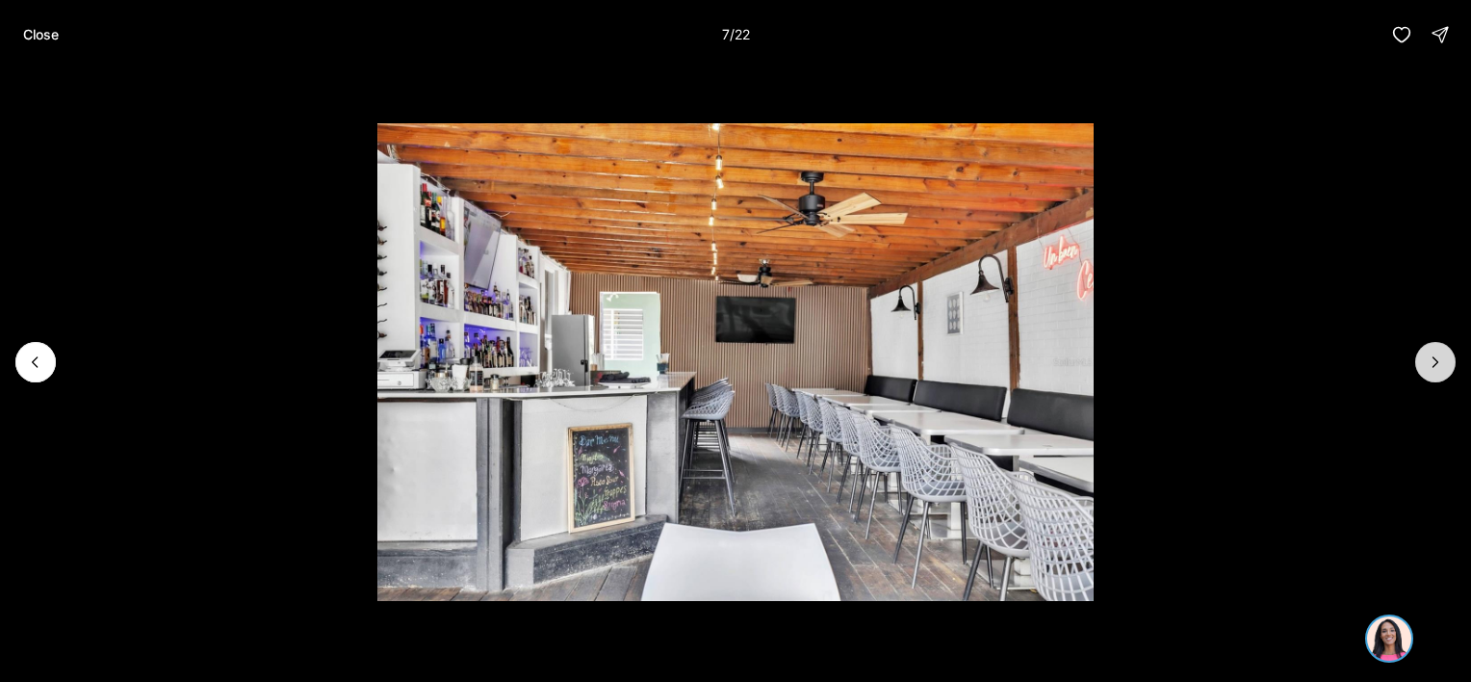
click at [1440, 368] on icon "Next slide" at bounding box center [1435, 361] width 19 height 19
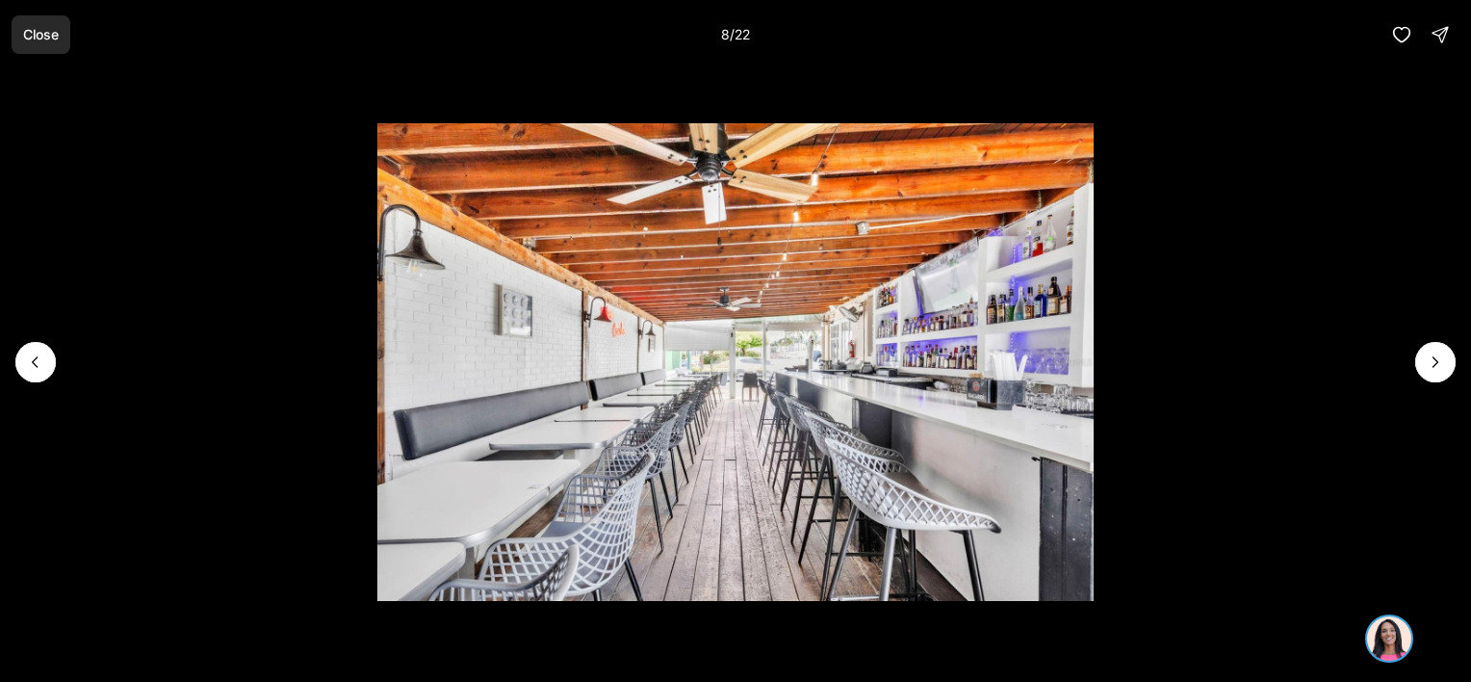
click at [37, 43] on button "Close" at bounding box center [41, 34] width 59 height 39
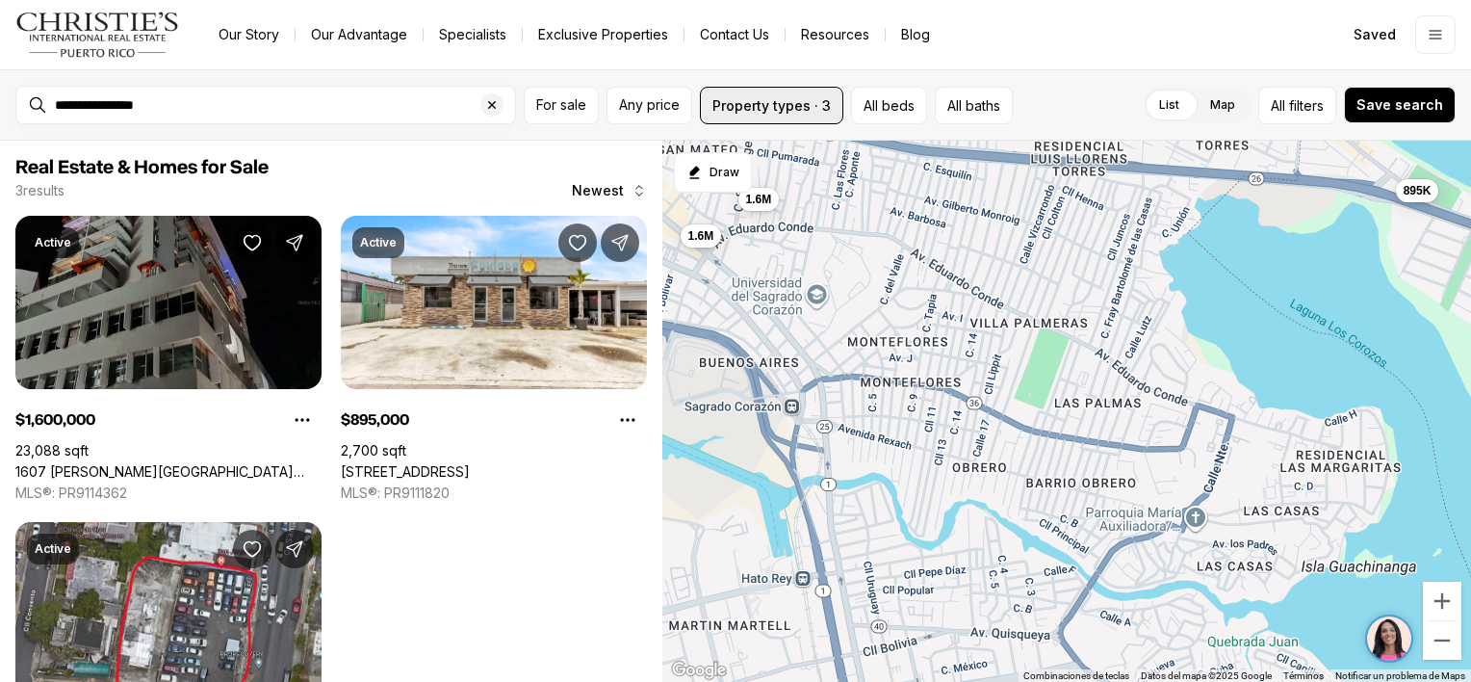
click at [804, 104] on button "Property types · 3" at bounding box center [771, 106] width 143 height 38
